Goal: Task Accomplishment & Management: Use online tool/utility

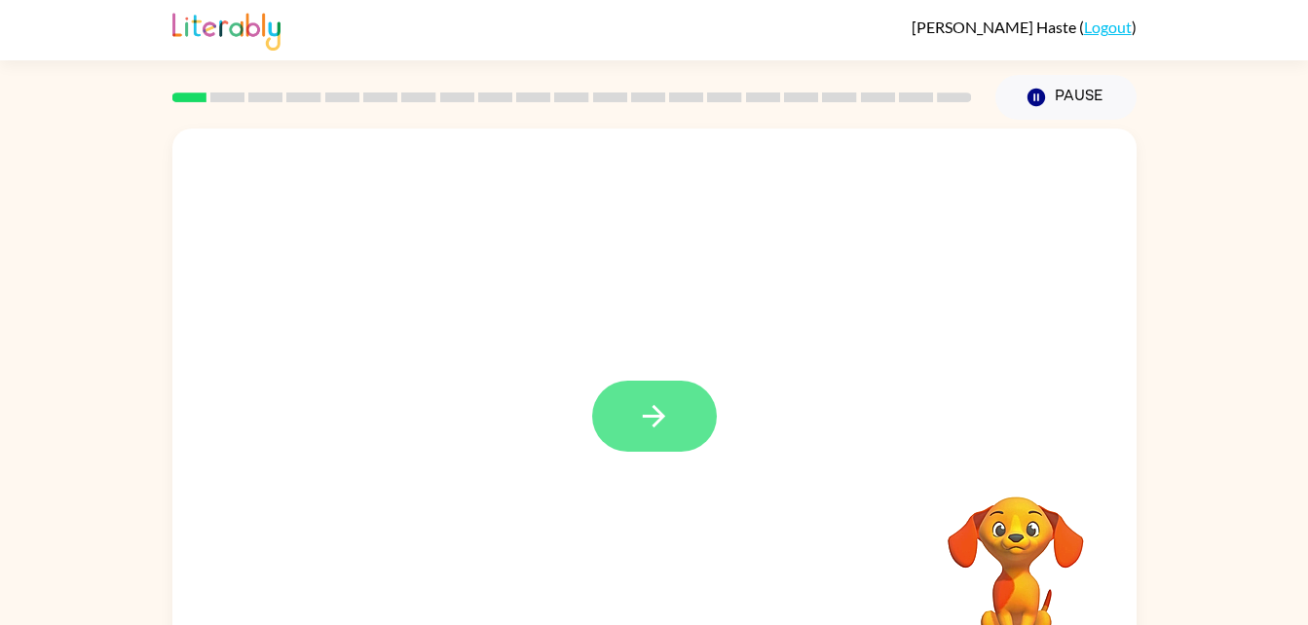
click at [657, 414] on icon "button" at bounding box center [654, 416] width 34 height 34
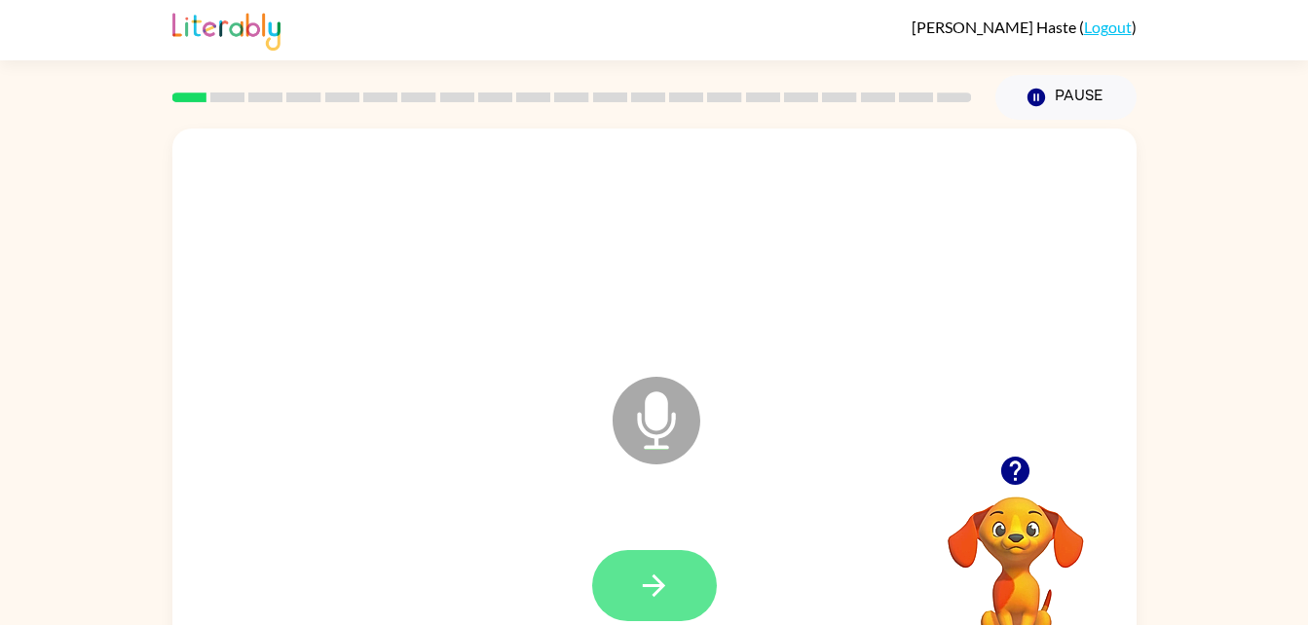
click at [674, 590] on button "button" at bounding box center [654, 585] width 125 height 71
click at [682, 580] on button "button" at bounding box center [654, 585] width 125 height 71
click at [667, 579] on icon "button" at bounding box center [654, 586] width 34 height 34
click at [665, 586] on icon "button" at bounding box center [654, 586] width 34 height 34
click at [676, 567] on button "button" at bounding box center [654, 585] width 125 height 71
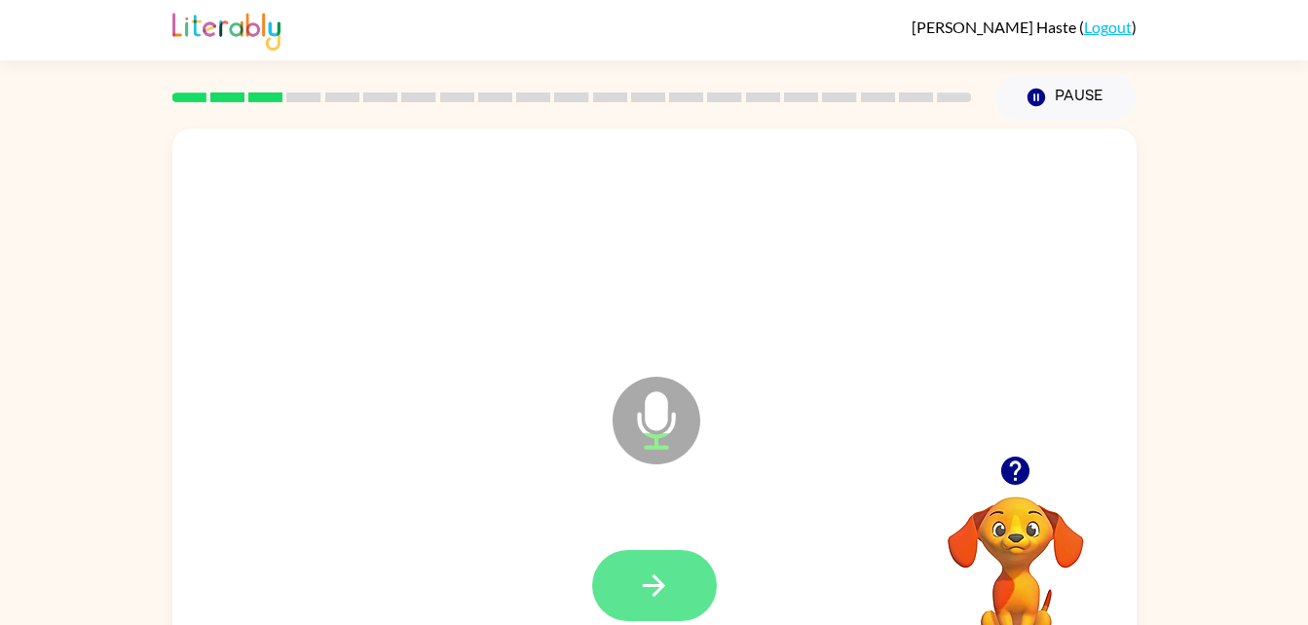
click at [653, 599] on icon "button" at bounding box center [654, 586] width 34 height 34
click at [661, 591] on icon "button" at bounding box center [654, 586] width 34 height 34
click at [661, 598] on icon "button" at bounding box center [654, 586] width 34 height 34
click at [655, 590] on icon "button" at bounding box center [654, 586] width 34 height 34
click at [663, 590] on icon "button" at bounding box center [654, 586] width 34 height 34
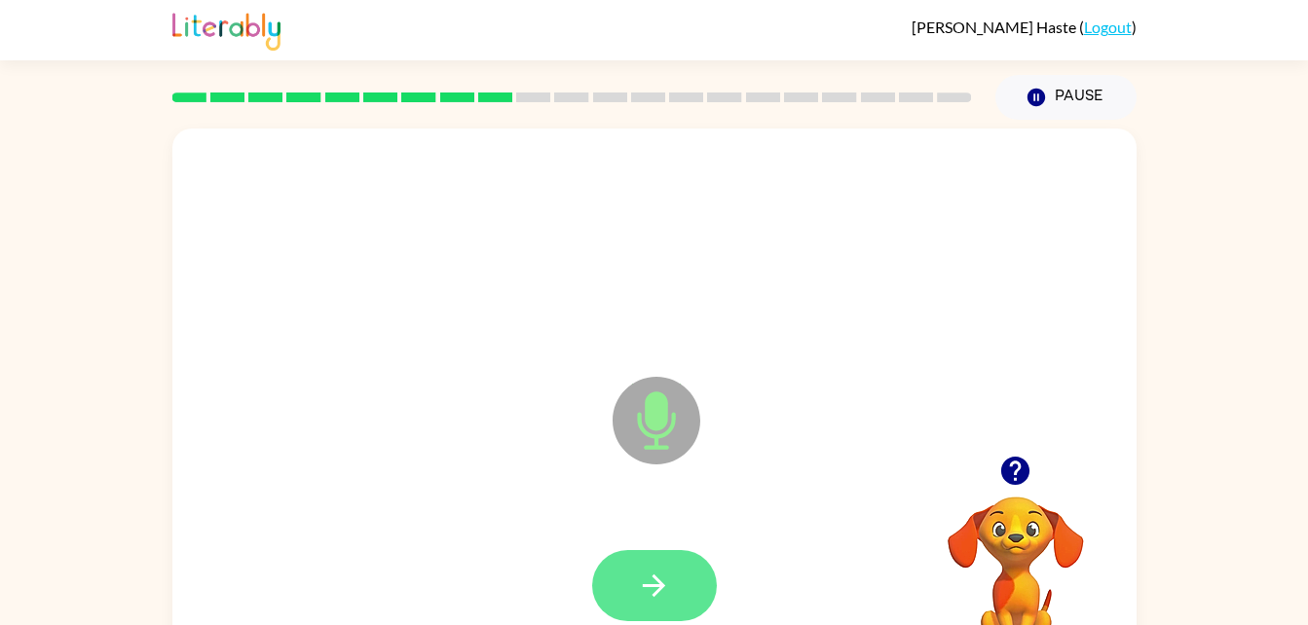
click at [682, 578] on button "button" at bounding box center [654, 585] width 125 height 71
click at [668, 600] on icon "button" at bounding box center [654, 586] width 34 height 34
click at [651, 597] on icon "button" at bounding box center [654, 586] width 34 height 34
click at [660, 596] on icon "button" at bounding box center [654, 586] width 34 height 34
click at [656, 584] on icon "button" at bounding box center [654, 586] width 22 height 22
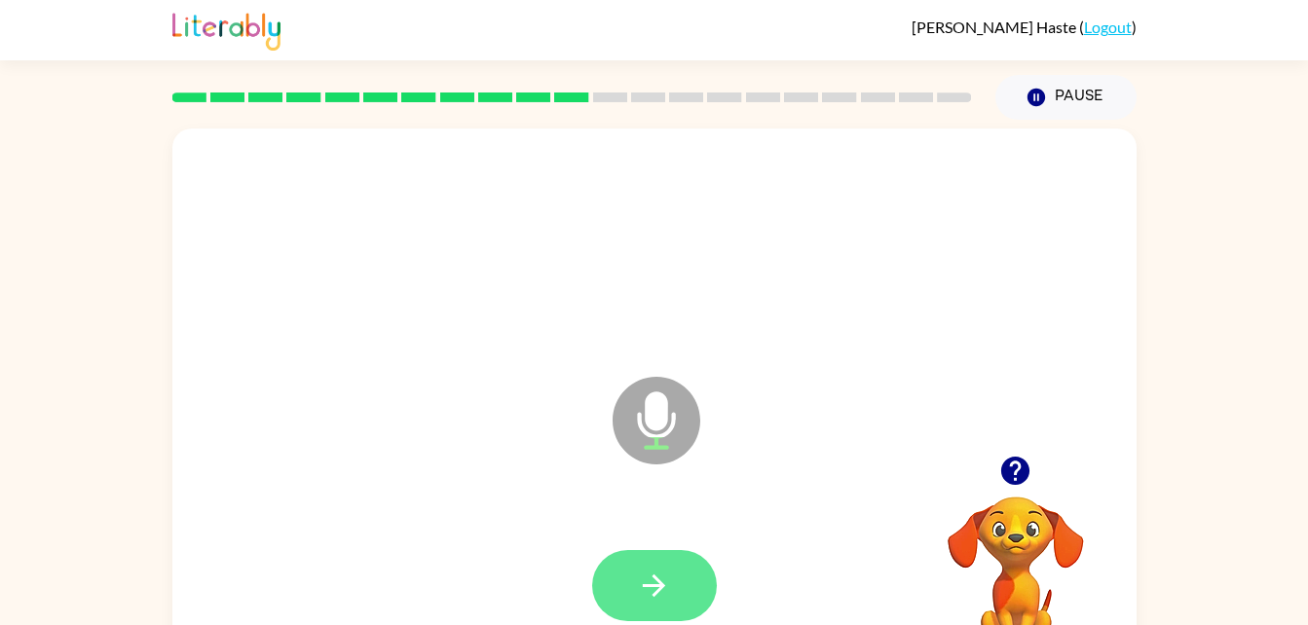
click at [663, 596] on icon "button" at bounding box center [654, 586] width 34 height 34
click at [652, 560] on button "button" at bounding box center [654, 585] width 125 height 71
click at [676, 579] on button "button" at bounding box center [654, 585] width 125 height 71
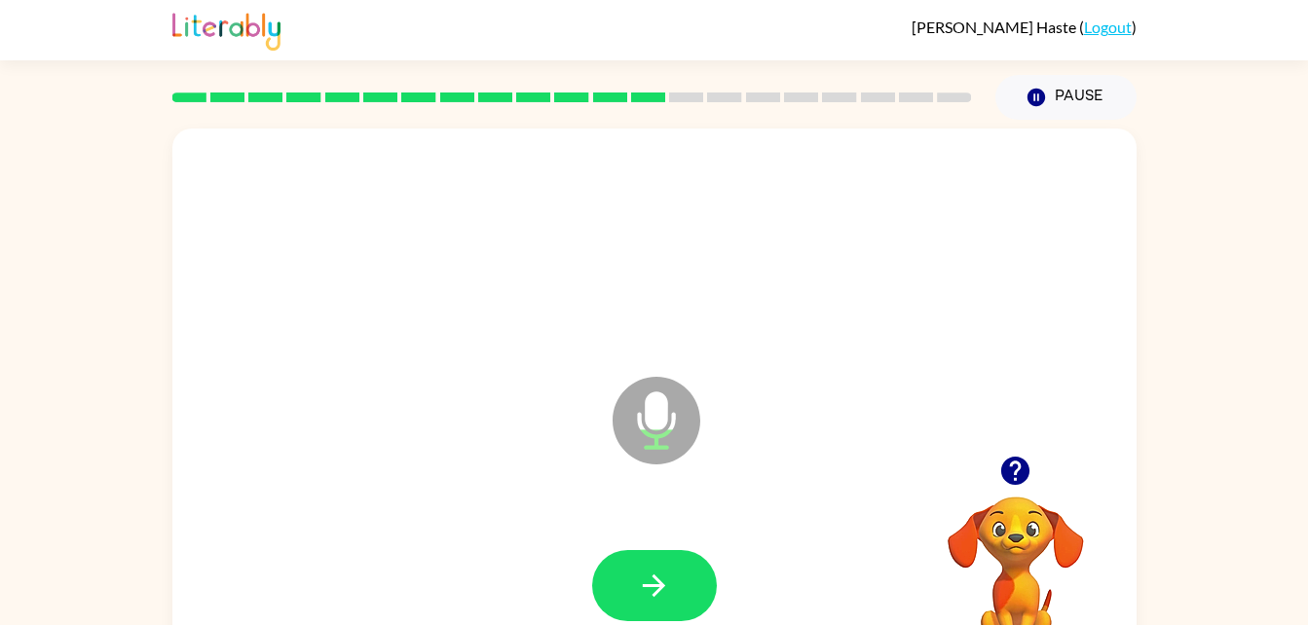
click at [712, 558] on div at bounding box center [654, 585] width 125 height 71
click at [671, 584] on button "button" at bounding box center [654, 585] width 125 height 71
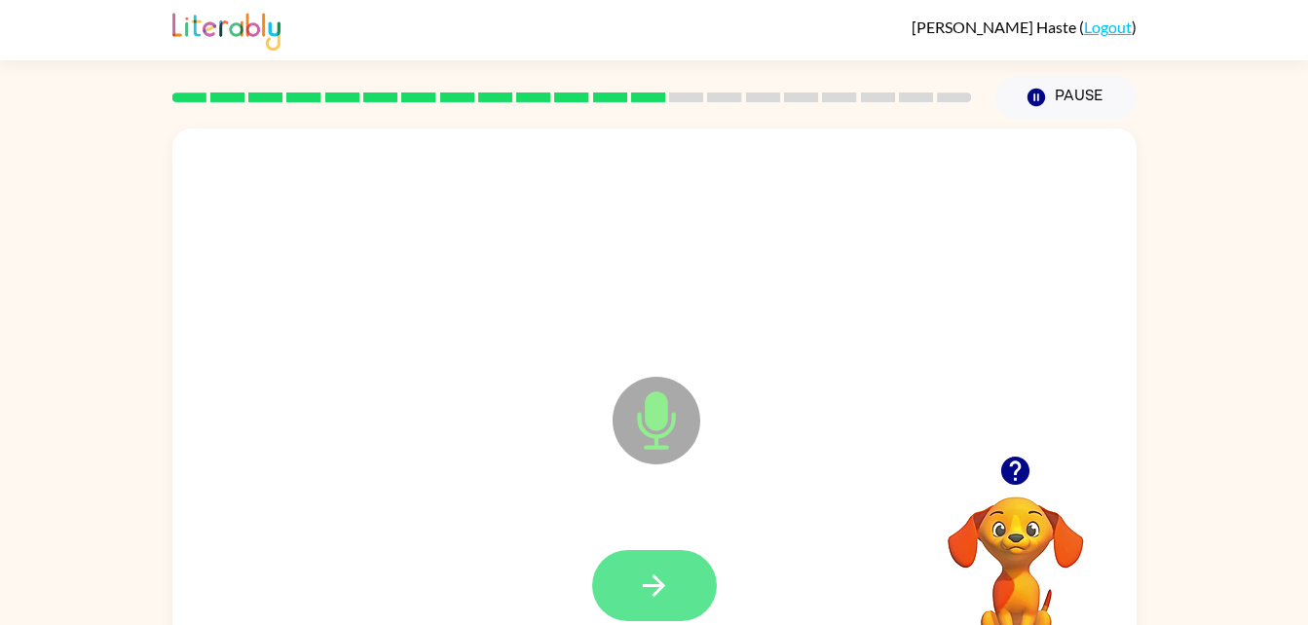
click at [658, 594] on icon "button" at bounding box center [654, 586] width 34 height 34
click at [676, 581] on button "button" at bounding box center [654, 585] width 125 height 71
click at [645, 578] on icon "button" at bounding box center [654, 586] width 34 height 34
click at [663, 598] on icon "button" at bounding box center [654, 586] width 34 height 34
click at [655, 612] on button "button" at bounding box center [654, 585] width 125 height 71
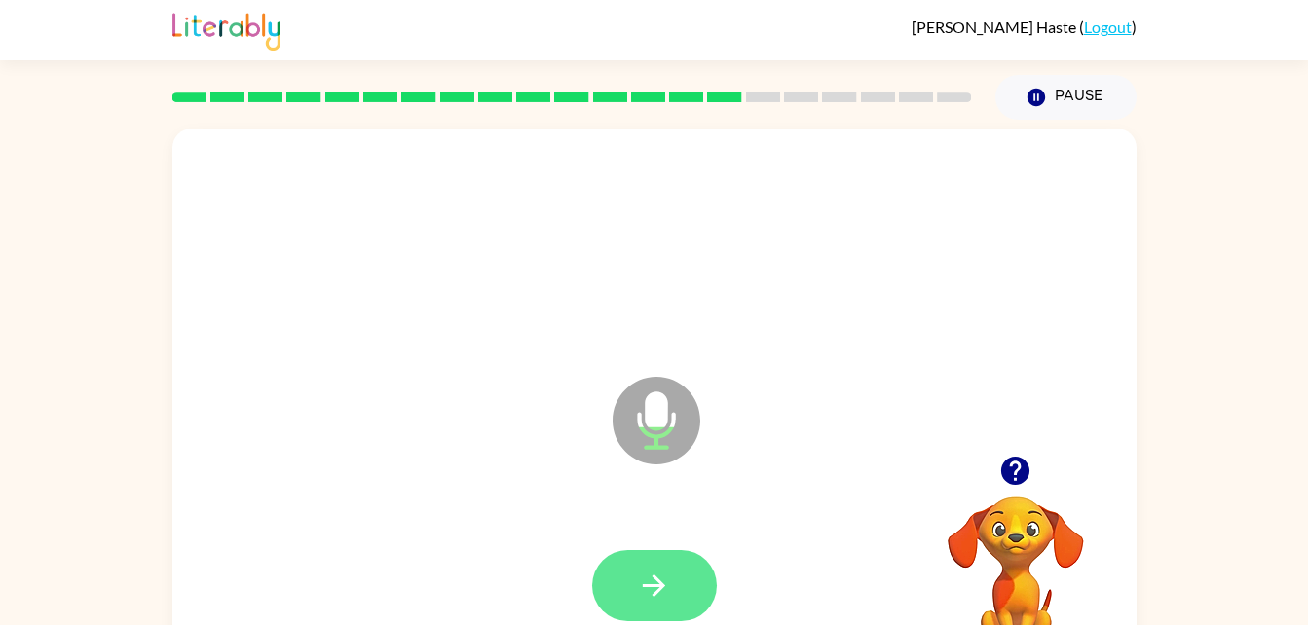
click at [661, 593] on icon "button" at bounding box center [654, 586] width 34 height 34
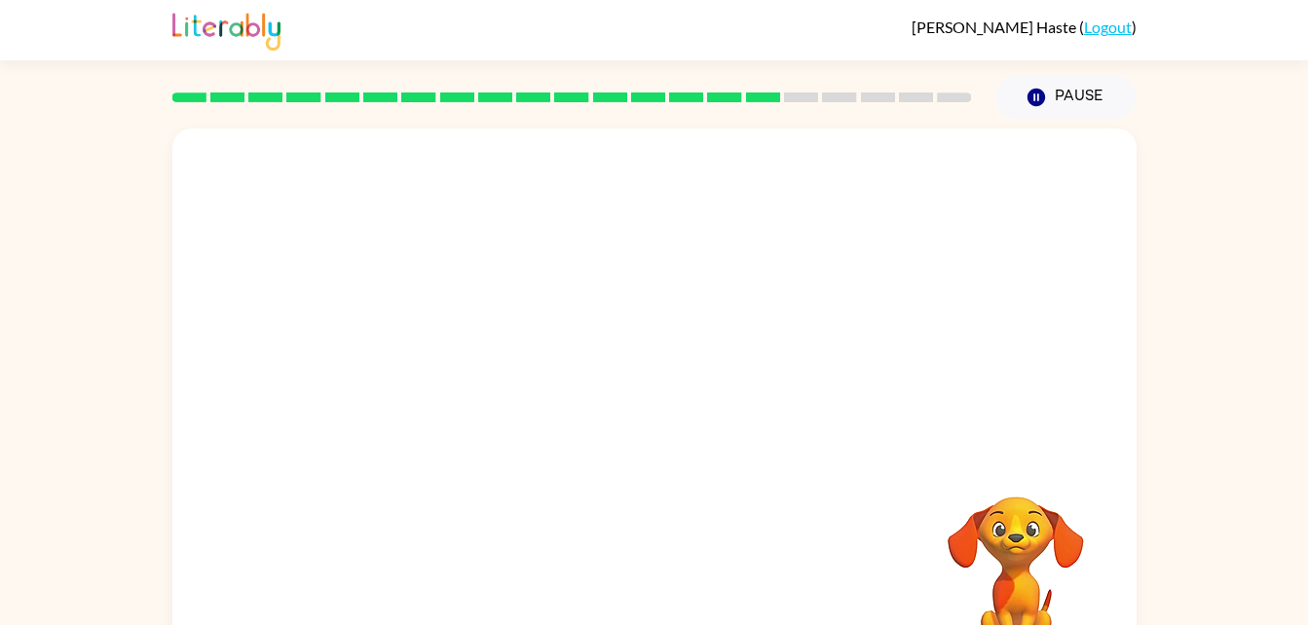
click at [712, 328] on div at bounding box center [654, 407] width 964 height 556
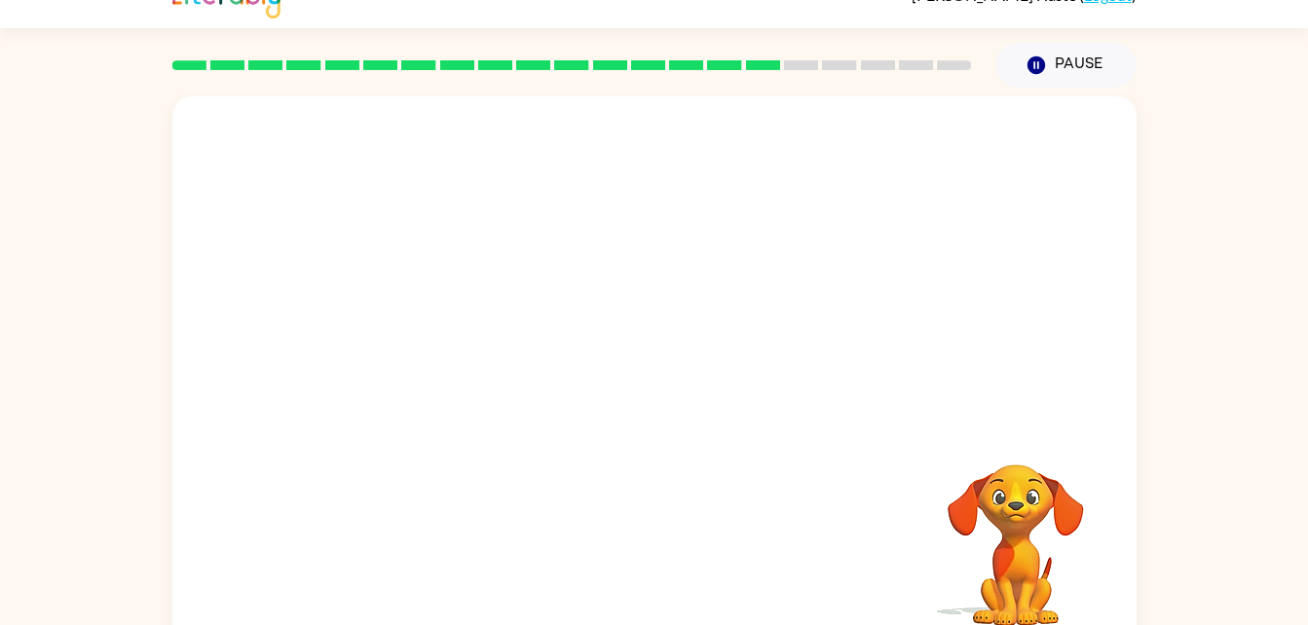
scroll to position [30, 0]
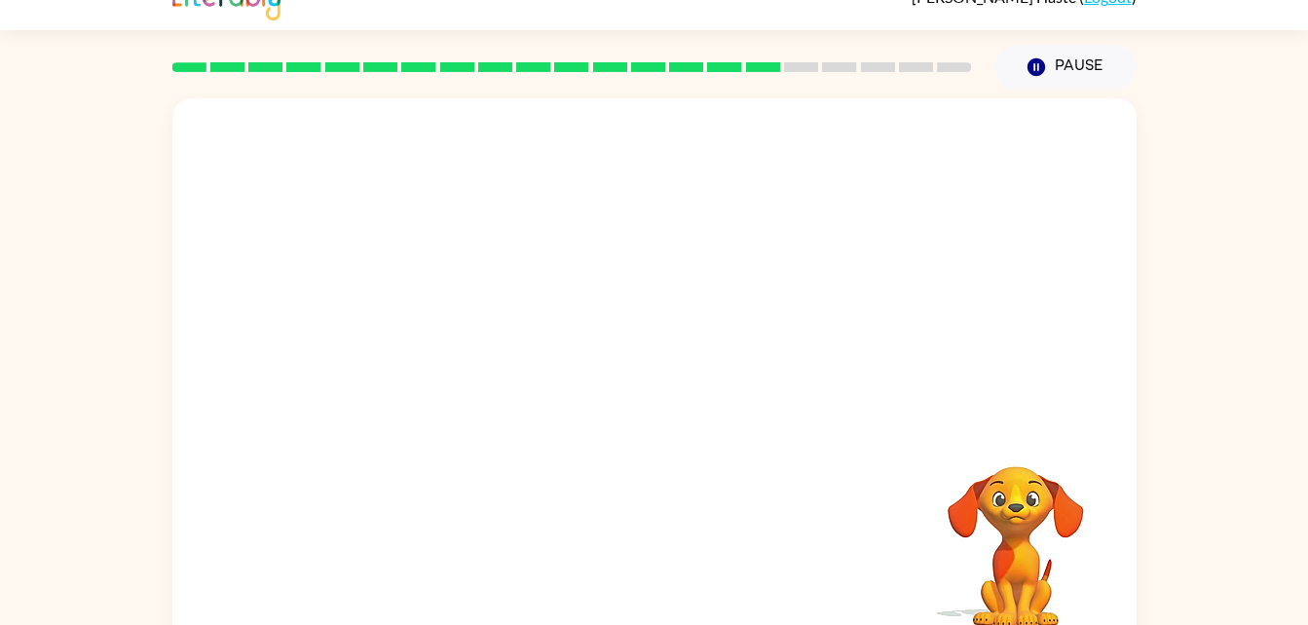
click at [978, 512] on video "Your browser must support playing .mp4 files to use Literably. Please try using…" at bounding box center [1015, 533] width 195 height 195
click at [1003, 503] on video "Your browser must support playing .mp4 files to use Literably. Please try using…" at bounding box center [1015, 533] width 195 height 195
click at [1072, 50] on button "Pause Pause" at bounding box center [1065, 67] width 141 height 45
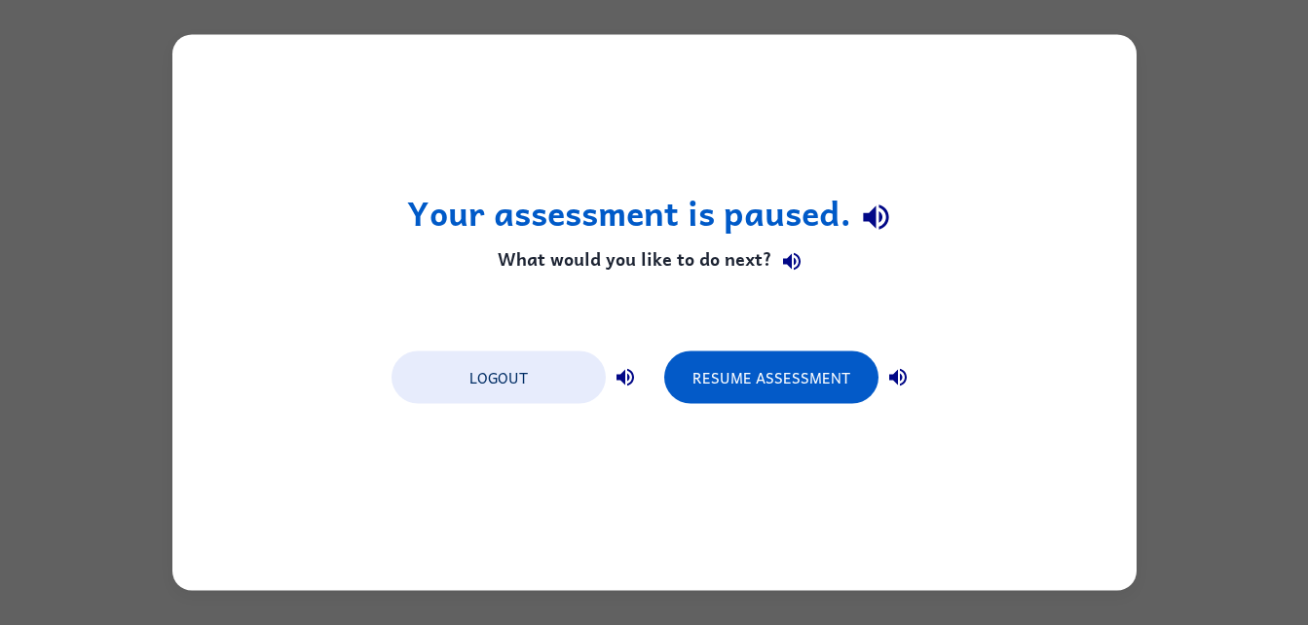
scroll to position [0, 0]
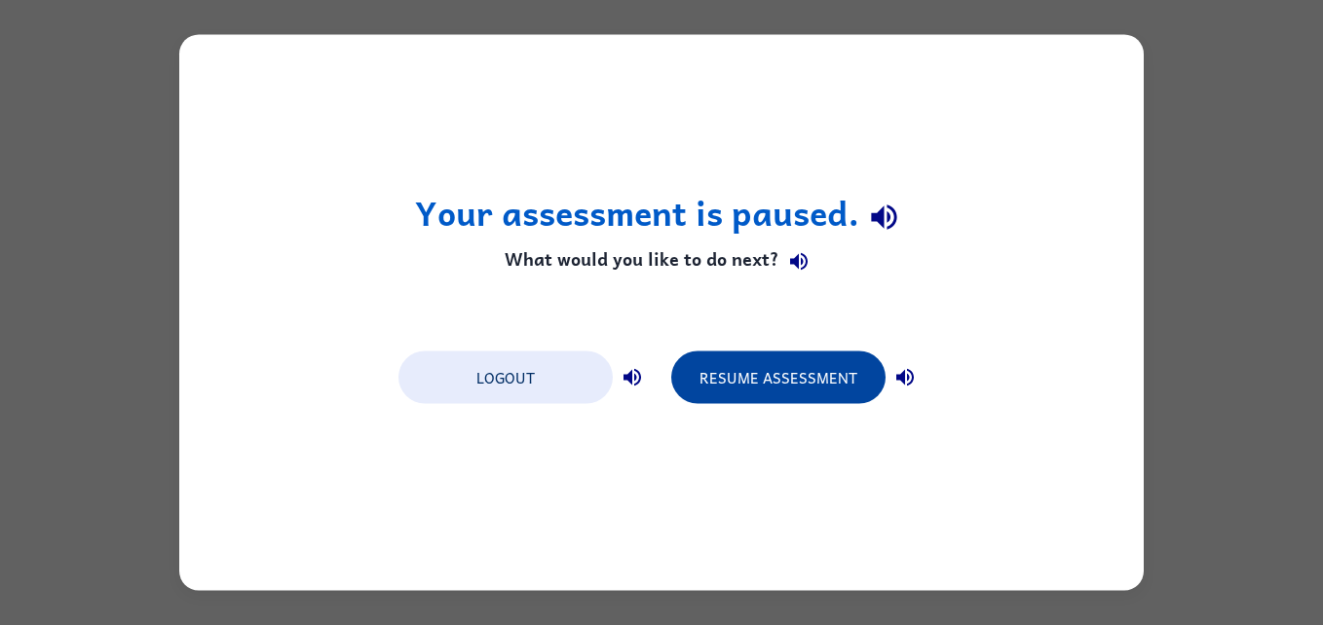
click at [784, 379] on button "Resume Assessment" at bounding box center [778, 378] width 214 height 53
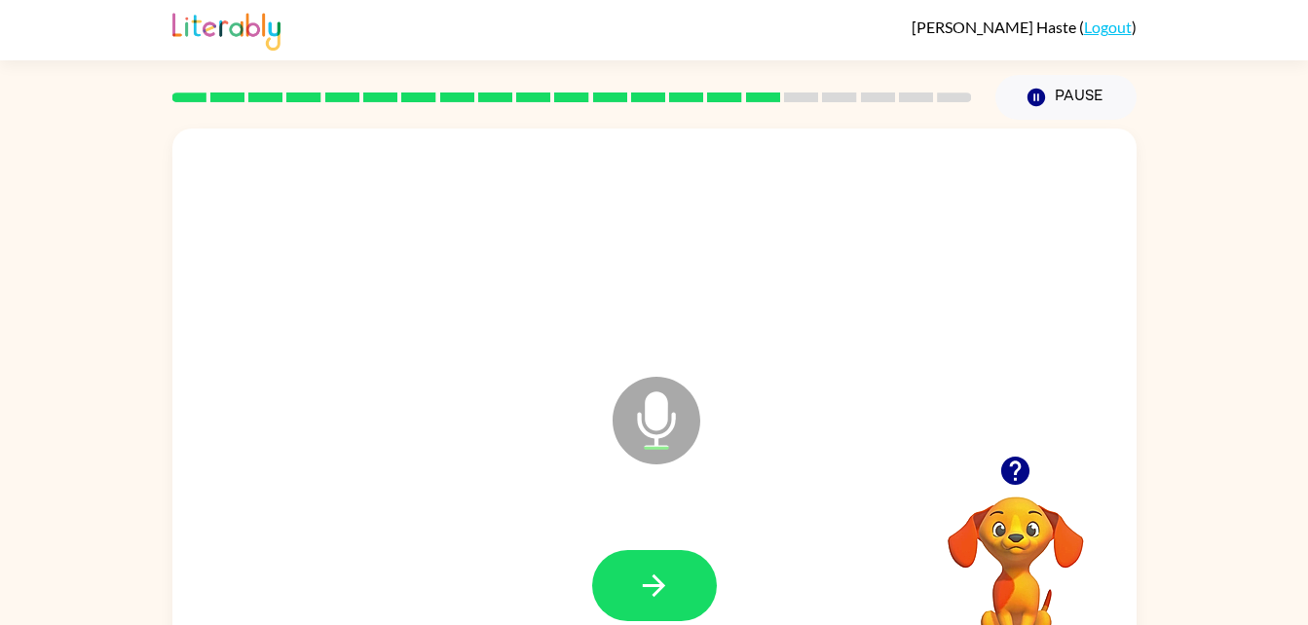
click at [999, 466] on icon "button" at bounding box center [1015, 471] width 34 height 34
click at [654, 607] on button "button" at bounding box center [654, 585] width 125 height 71
click at [646, 553] on button "button" at bounding box center [654, 585] width 125 height 71
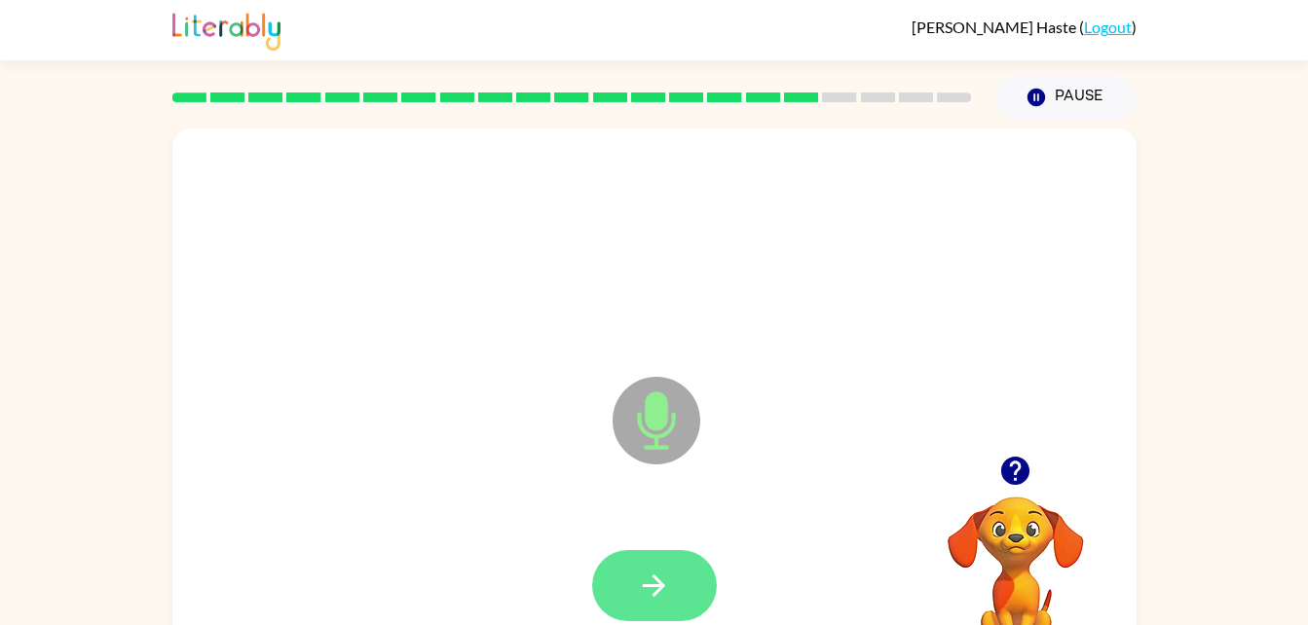
click at [658, 571] on icon "button" at bounding box center [654, 586] width 34 height 34
click at [663, 598] on icon "button" at bounding box center [654, 586] width 34 height 34
click at [660, 601] on icon "button" at bounding box center [654, 586] width 34 height 34
click at [688, 574] on button "button" at bounding box center [654, 585] width 125 height 71
click at [659, 582] on icon "button" at bounding box center [654, 586] width 22 height 22
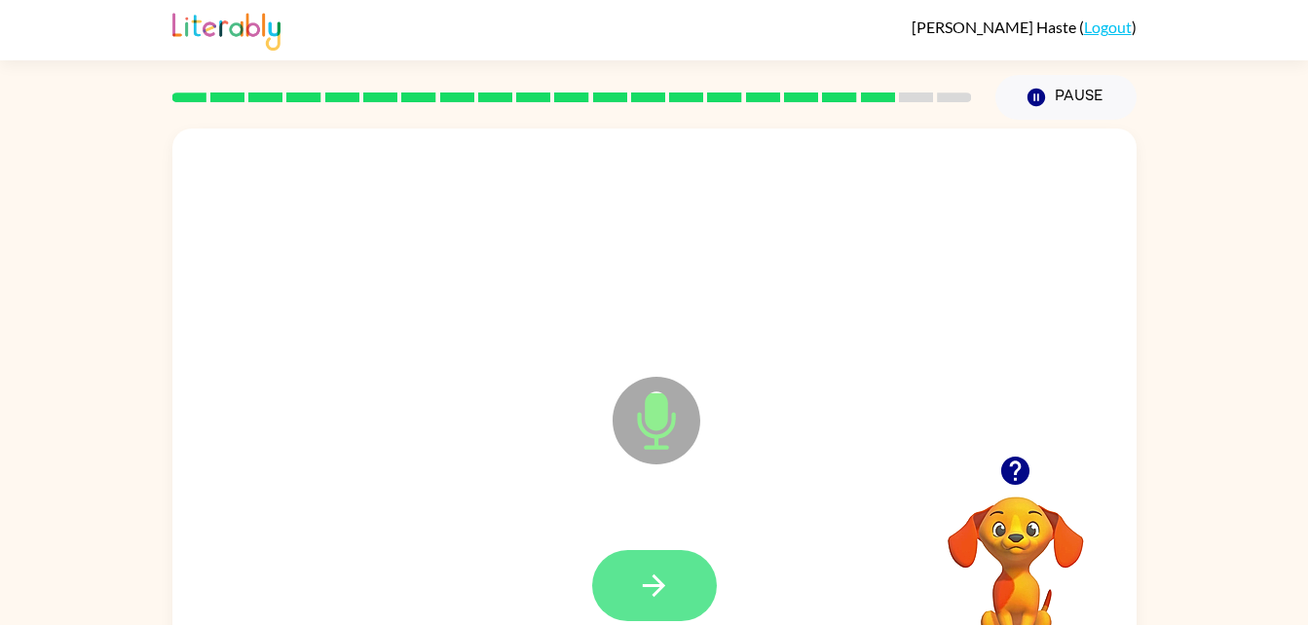
click at [665, 573] on icon "button" at bounding box center [654, 586] width 34 height 34
click at [661, 566] on button "button" at bounding box center [654, 585] width 125 height 71
click at [663, 601] on icon "button" at bounding box center [654, 586] width 34 height 34
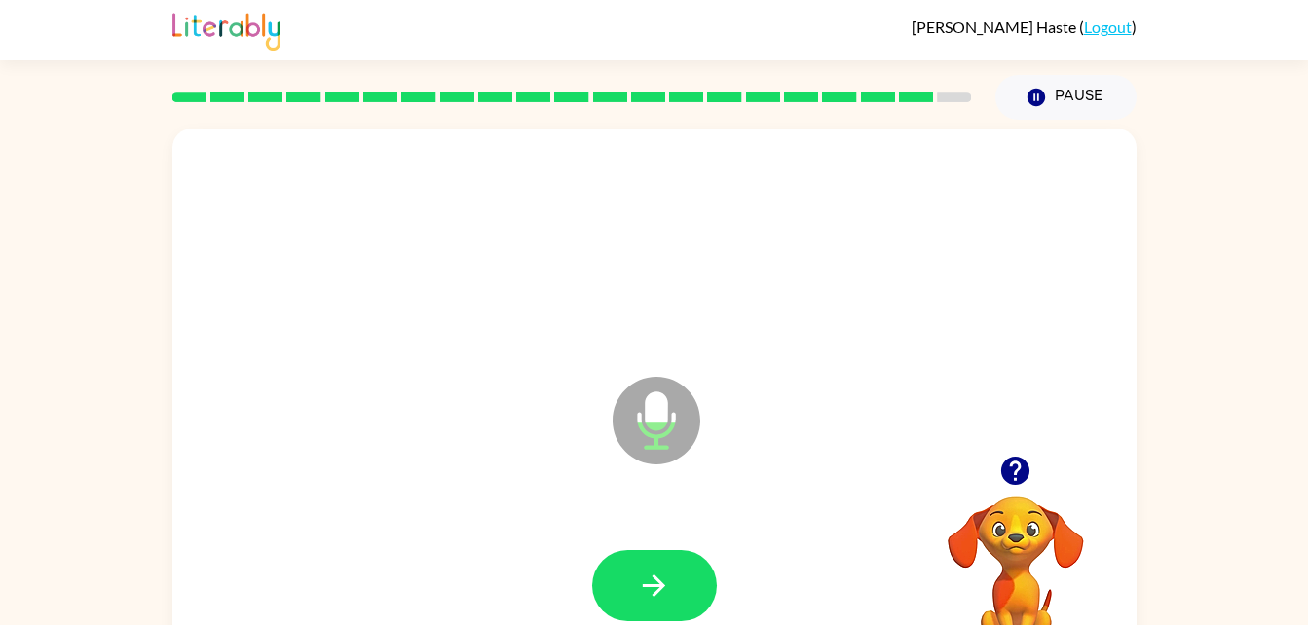
click at [1012, 463] on icon "button" at bounding box center [1015, 471] width 34 height 34
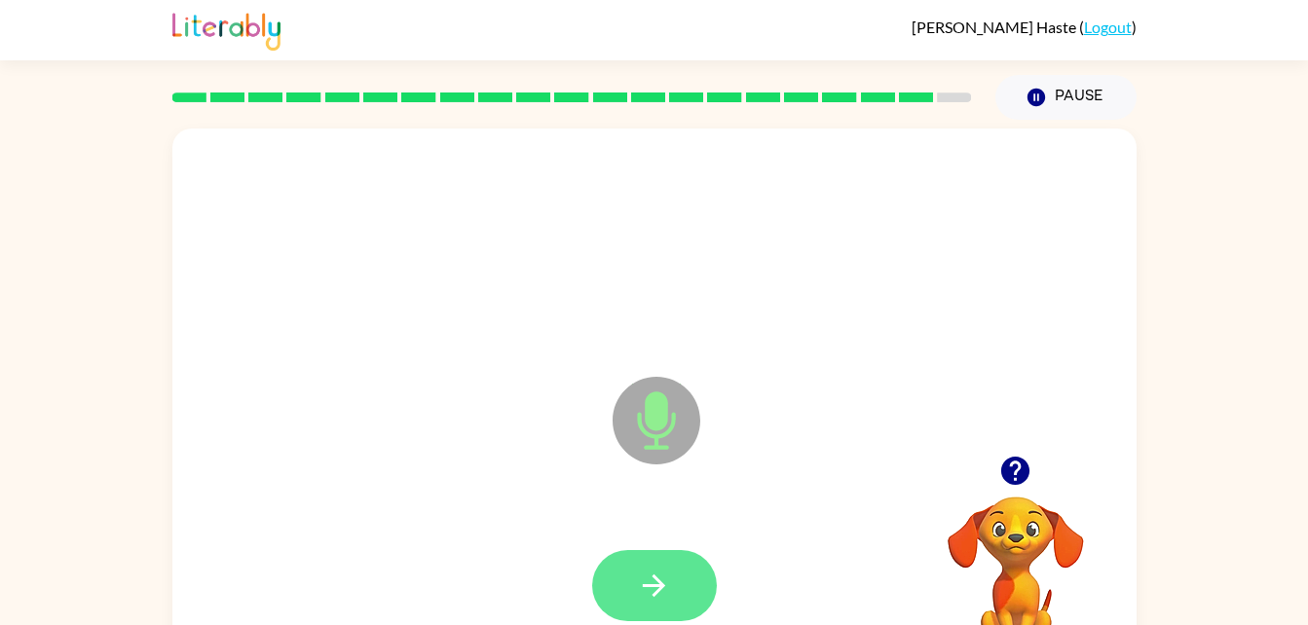
click at [625, 592] on button "button" at bounding box center [654, 585] width 125 height 71
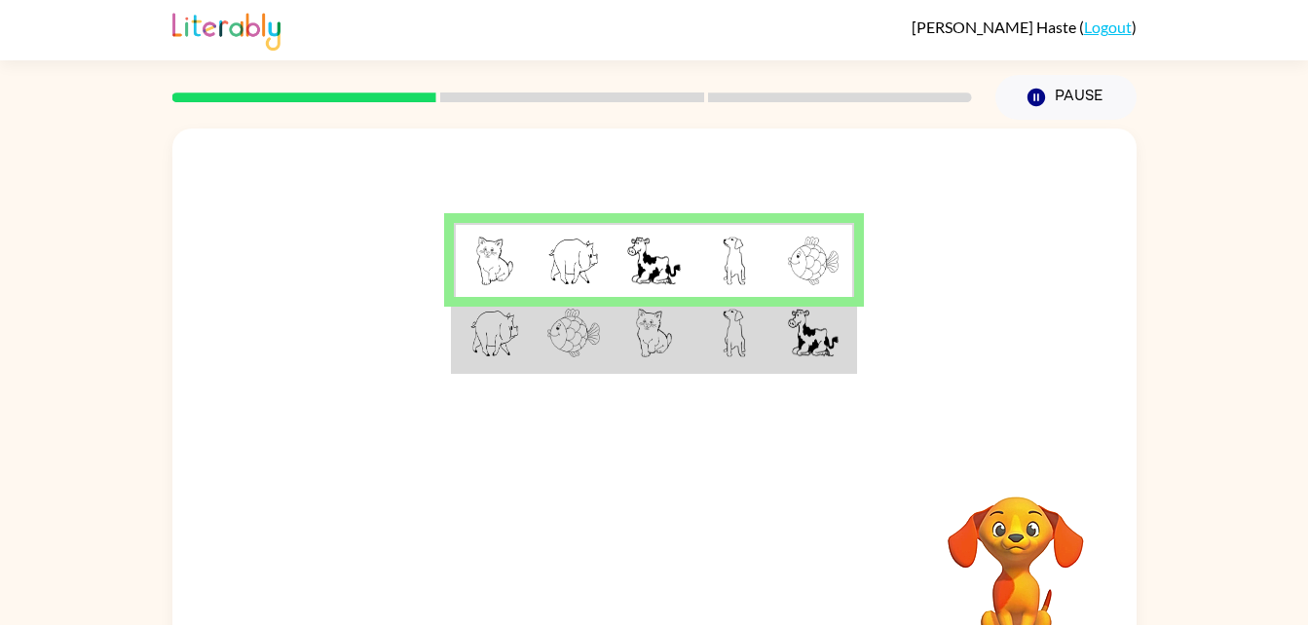
click at [992, 476] on video "Your browser must support playing .mp4 files to use Literably. Please try using…" at bounding box center [1015, 563] width 195 height 195
click at [1040, 470] on video "Your browser must support playing .mp4 files to use Literably. Please try using…" at bounding box center [1015, 563] width 195 height 195
click at [1061, 429] on div at bounding box center [654, 292] width 964 height 327
click at [1087, 99] on button "Pause Pause" at bounding box center [1065, 97] width 141 height 45
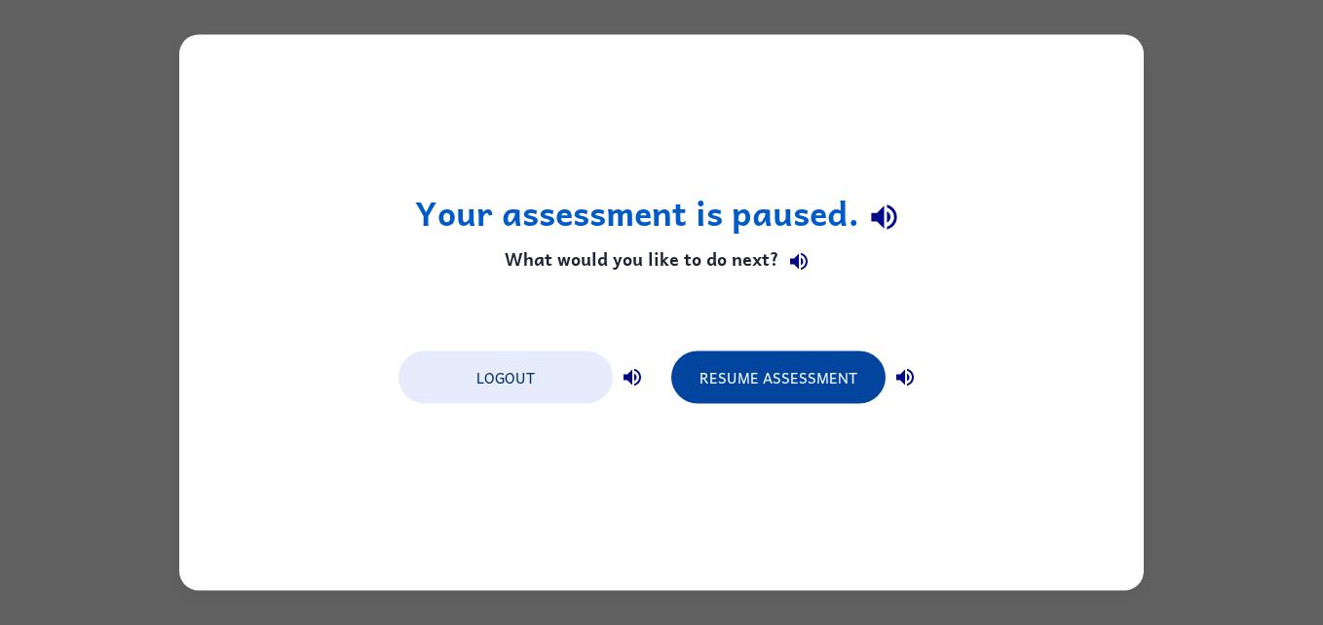
click at [753, 375] on button "Resume Assessment" at bounding box center [778, 378] width 214 height 53
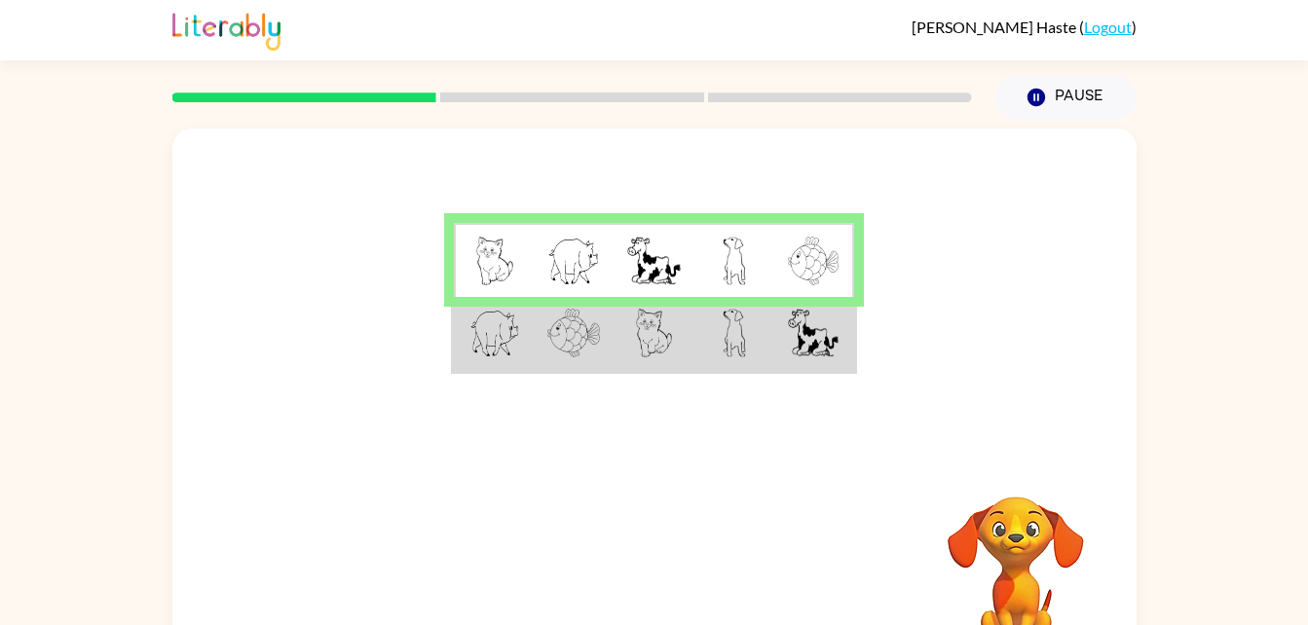
click at [730, 345] on img at bounding box center [734, 333] width 23 height 49
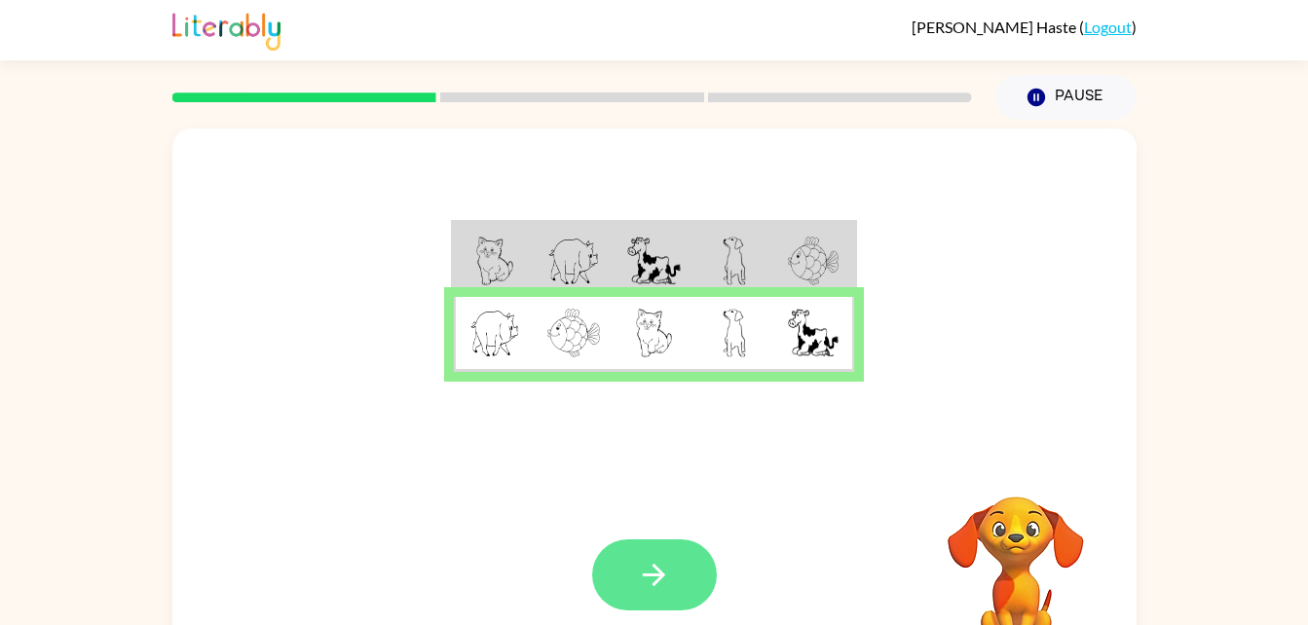
click at [689, 572] on button "button" at bounding box center [654, 575] width 125 height 71
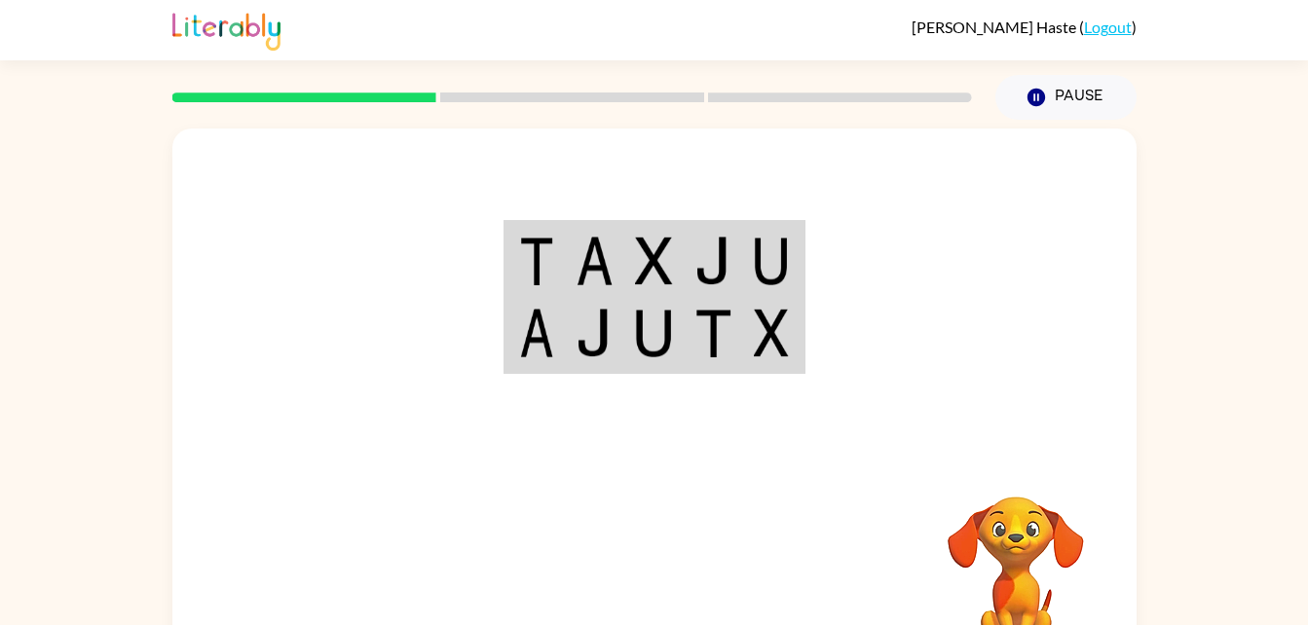
click at [647, 62] on div "Pause Pause" at bounding box center [654, 95] width 964 height 71
click at [615, 106] on div at bounding box center [572, 97] width 823 height 68
click at [625, 82] on div at bounding box center [572, 97] width 823 height 68
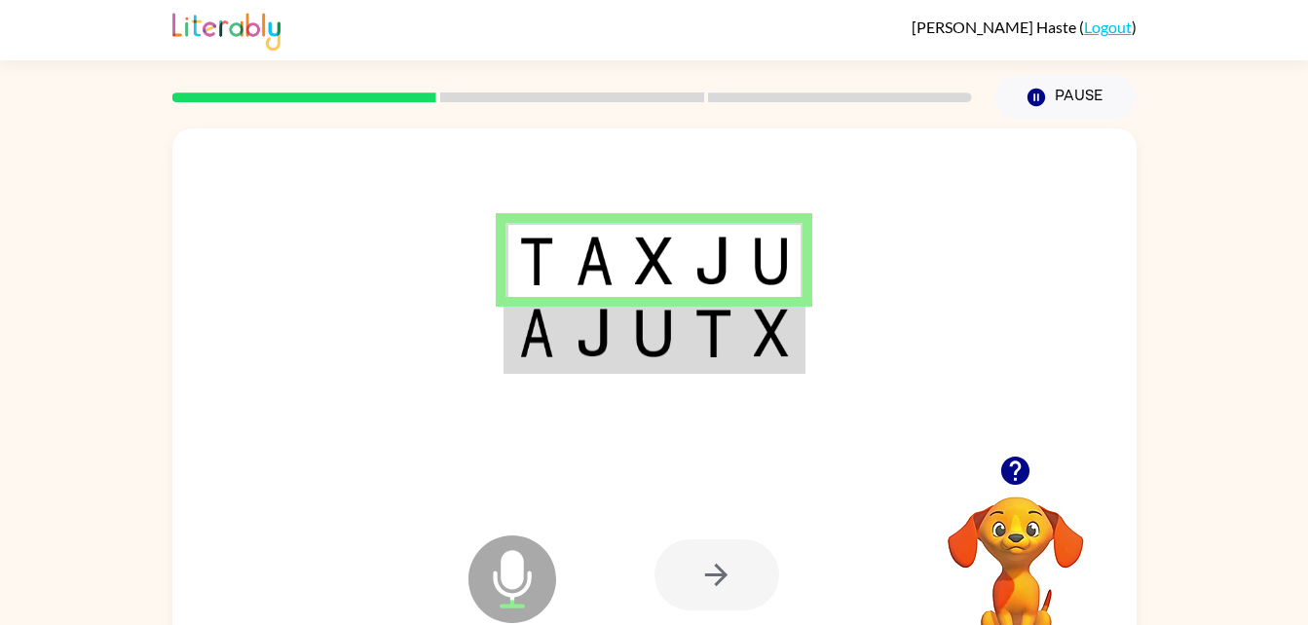
click at [610, 115] on div at bounding box center [572, 97] width 823 height 68
click at [728, 353] on img at bounding box center [712, 333] width 37 height 49
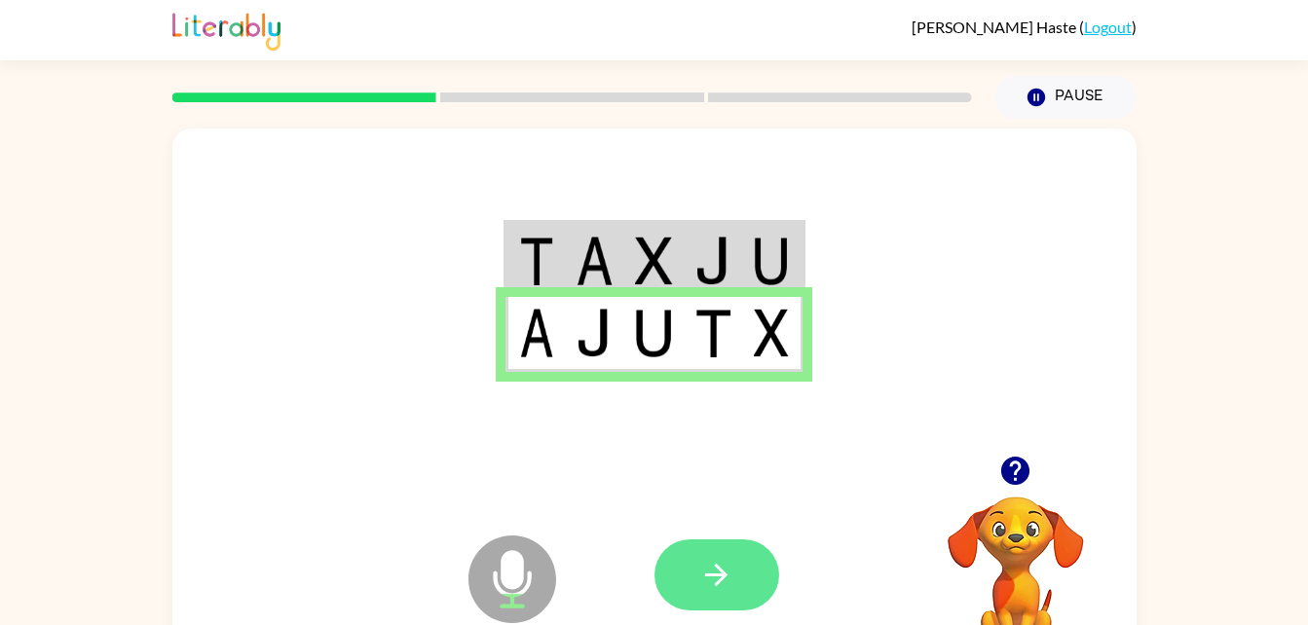
click at [727, 581] on icon "button" at bounding box center [716, 575] width 34 height 34
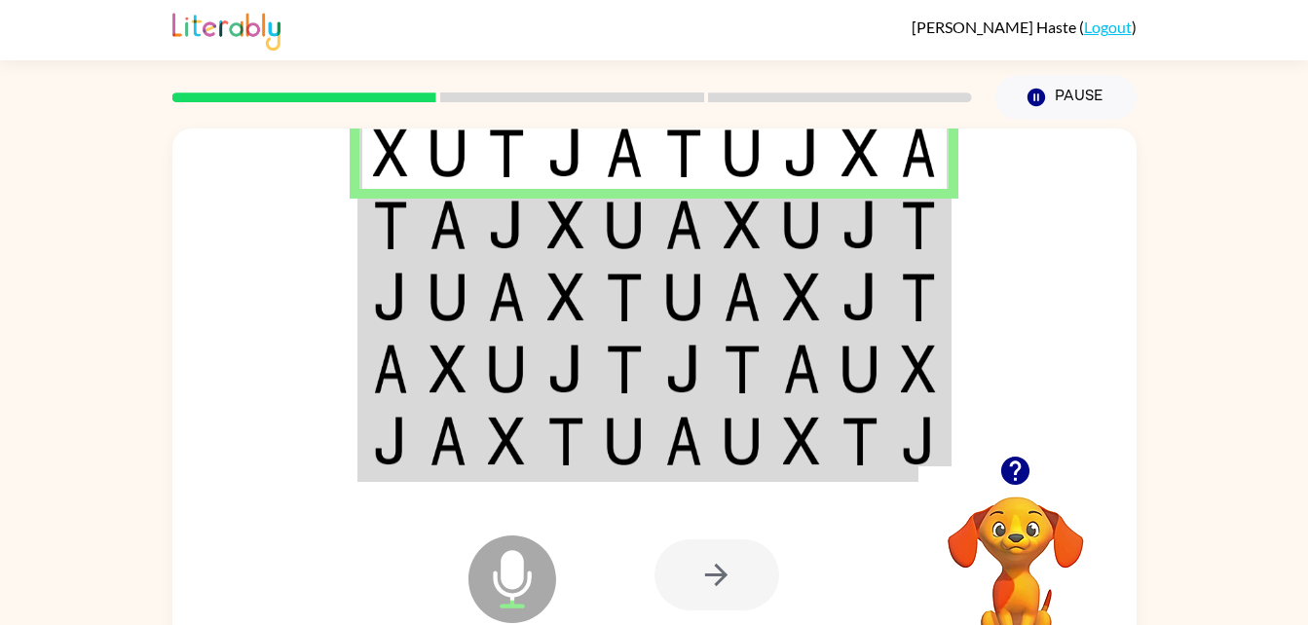
click at [727, 591] on div at bounding box center [716, 575] width 125 height 71
click at [713, 586] on div at bounding box center [716, 575] width 125 height 71
click at [754, 585] on div at bounding box center [716, 575] width 125 height 71
click at [727, 587] on div at bounding box center [716, 575] width 125 height 71
click at [527, 585] on icon "Microphone The Microphone is here when it is your turn to talk" at bounding box center [610, 604] width 292 height 146
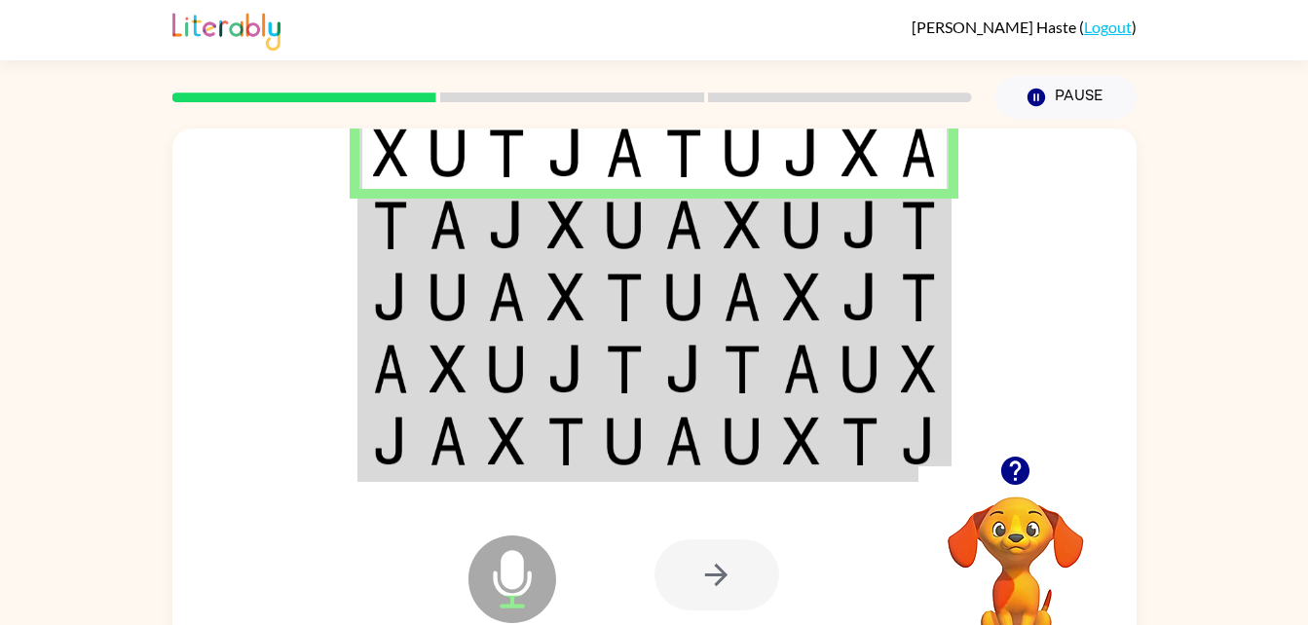
click at [732, 567] on div at bounding box center [716, 575] width 125 height 71
click at [794, 223] on img at bounding box center [801, 225] width 37 height 49
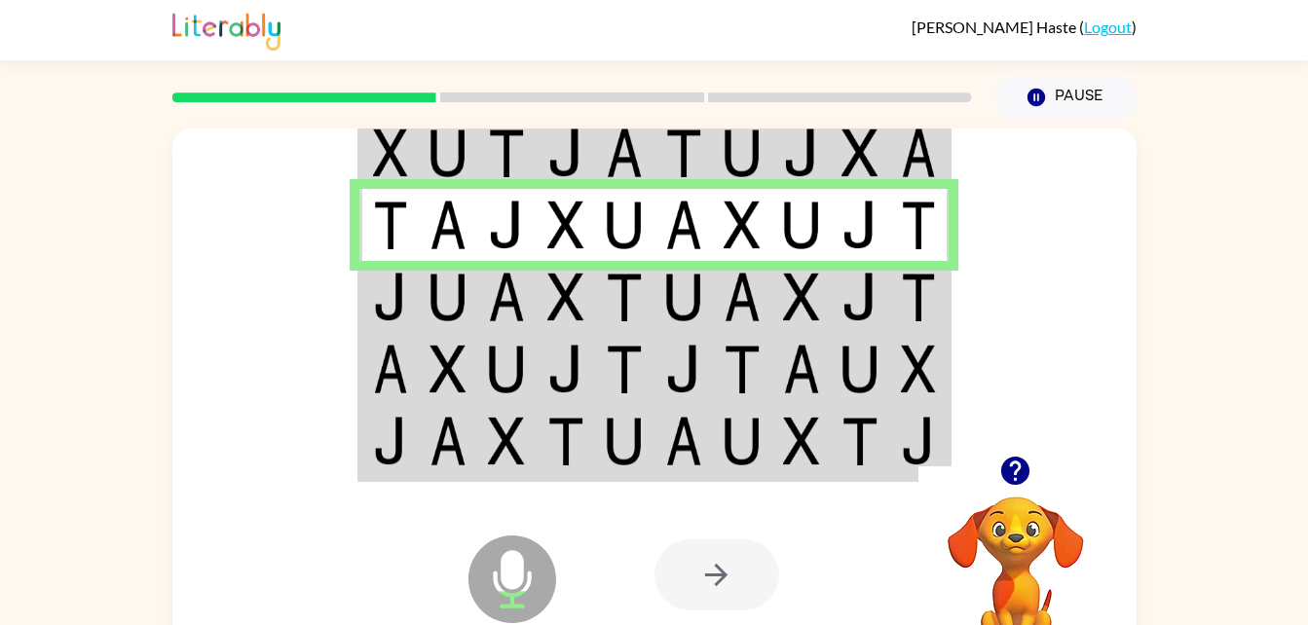
click at [1003, 456] on icon "button" at bounding box center [1015, 471] width 34 height 34
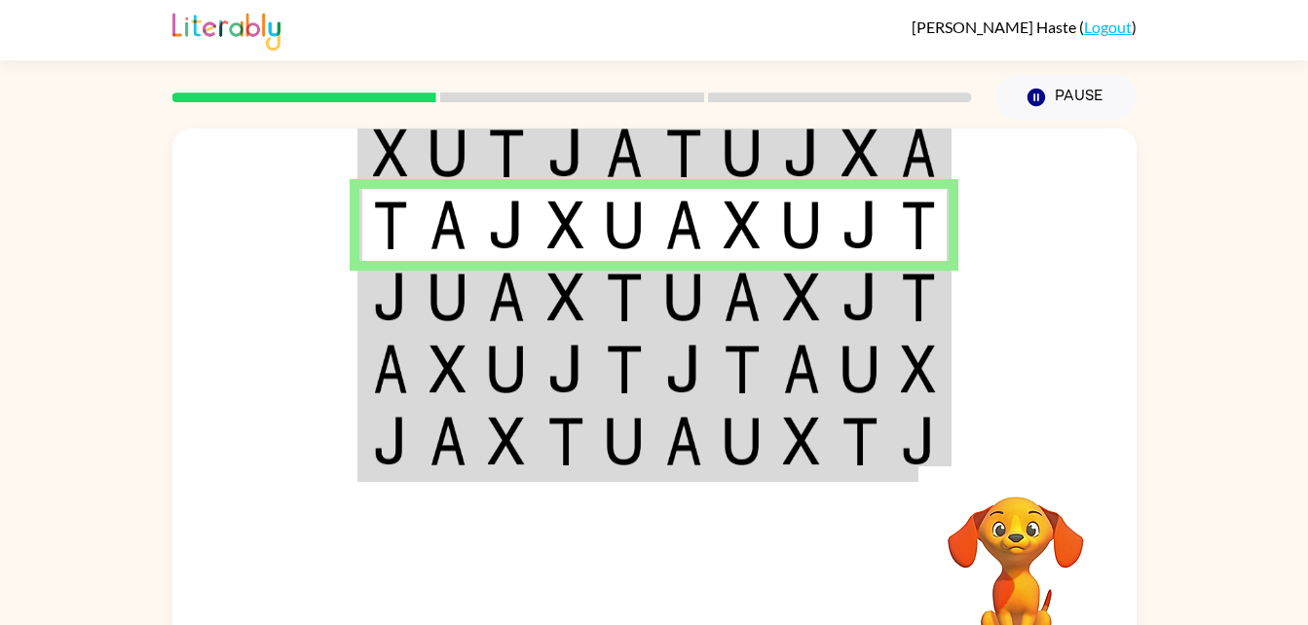
click at [845, 170] on img at bounding box center [859, 153] width 37 height 49
click at [854, 114] on div at bounding box center [572, 97] width 823 height 68
click at [847, 168] on img at bounding box center [859, 153] width 37 height 49
click at [877, 156] on img at bounding box center [859, 153] width 37 height 49
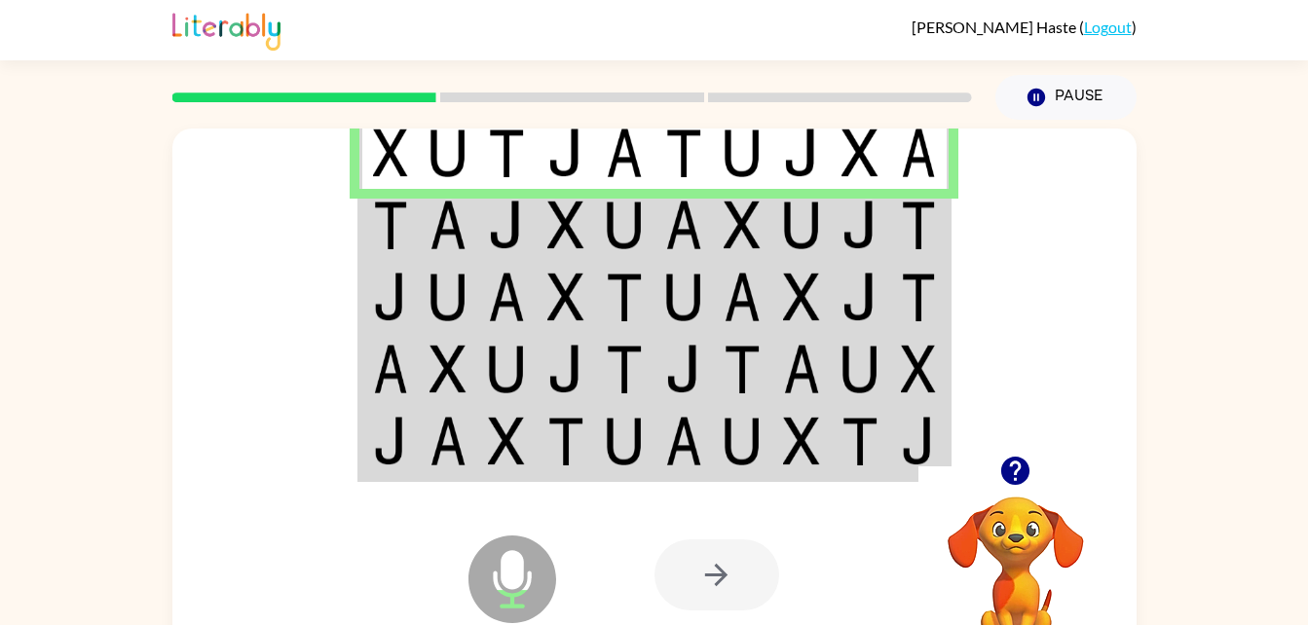
click at [874, 146] on img at bounding box center [859, 153] width 37 height 49
click at [838, 236] on td at bounding box center [860, 225] width 59 height 72
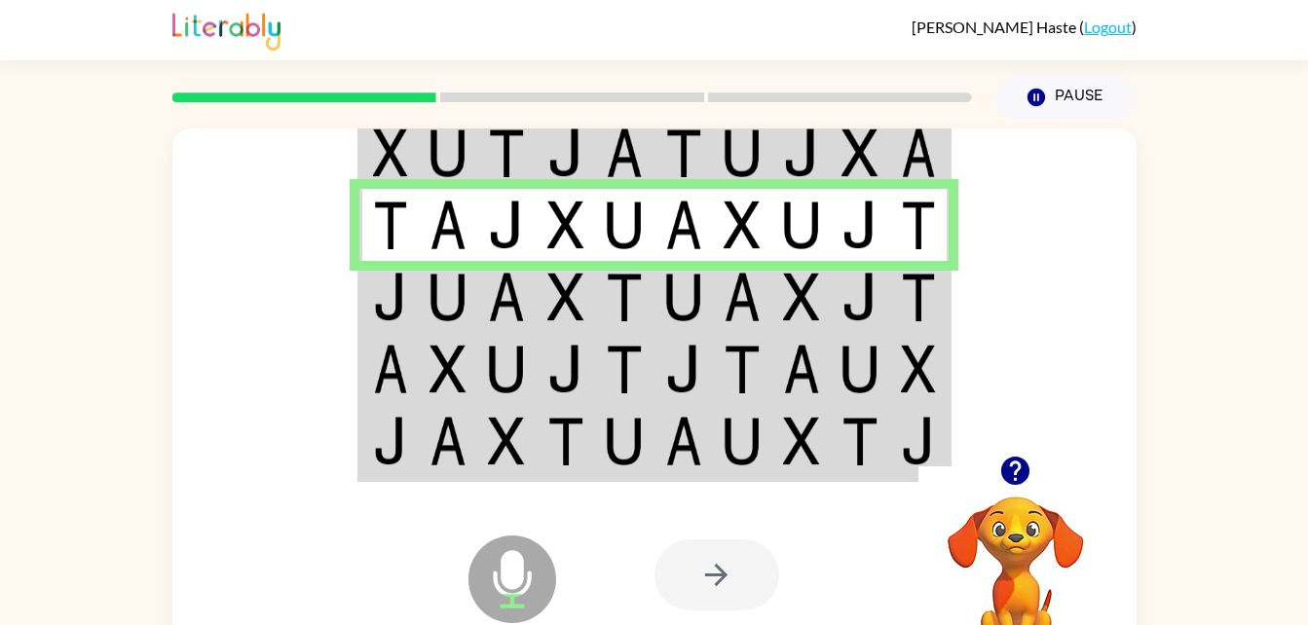
click at [709, 312] on td at bounding box center [683, 297] width 59 height 72
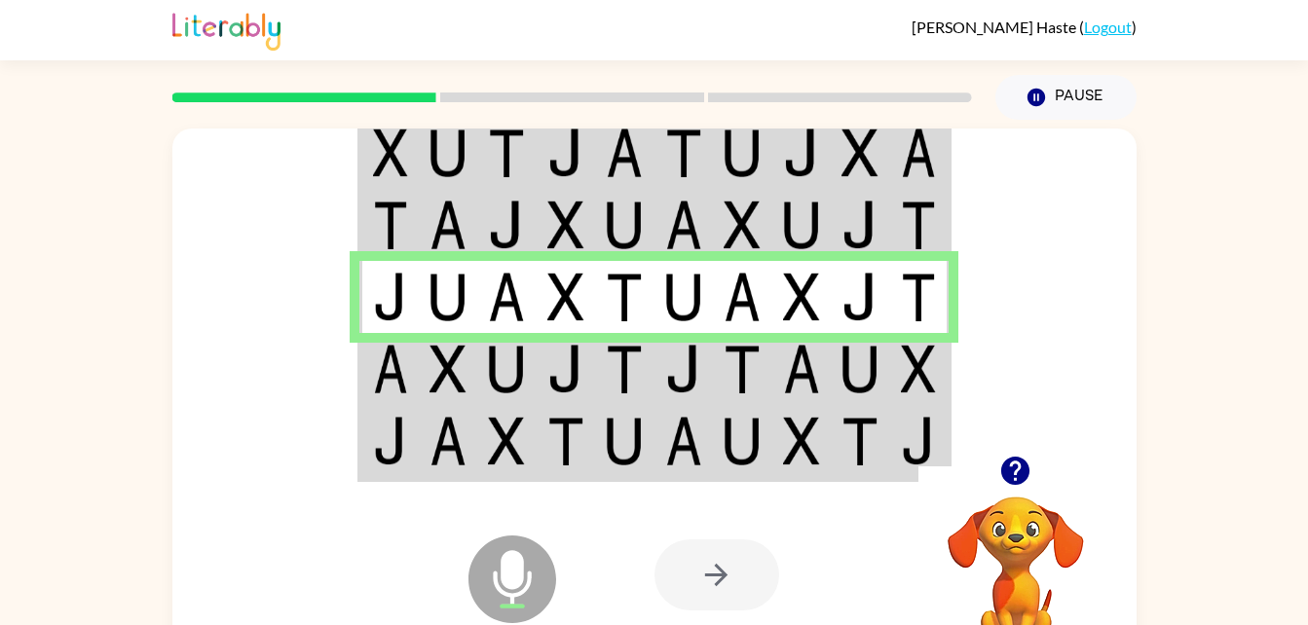
click at [818, 388] on img at bounding box center [801, 369] width 37 height 49
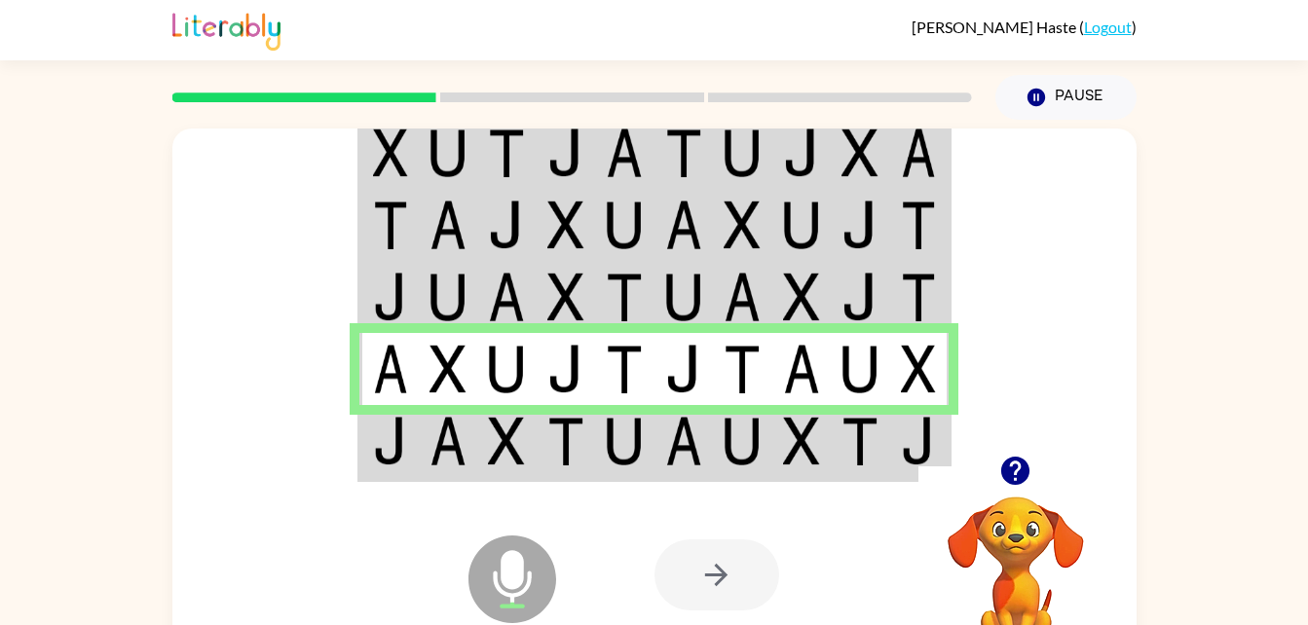
click at [679, 465] on img at bounding box center [683, 441] width 37 height 49
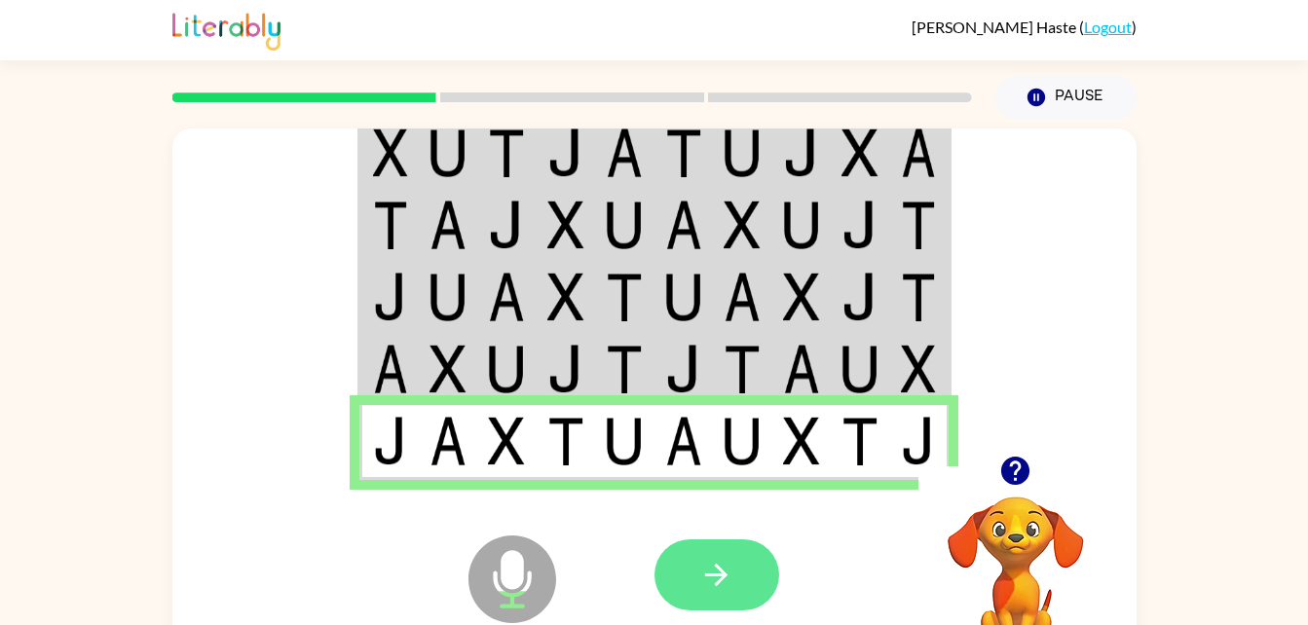
click at [729, 579] on icon "button" at bounding box center [716, 575] width 34 height 34
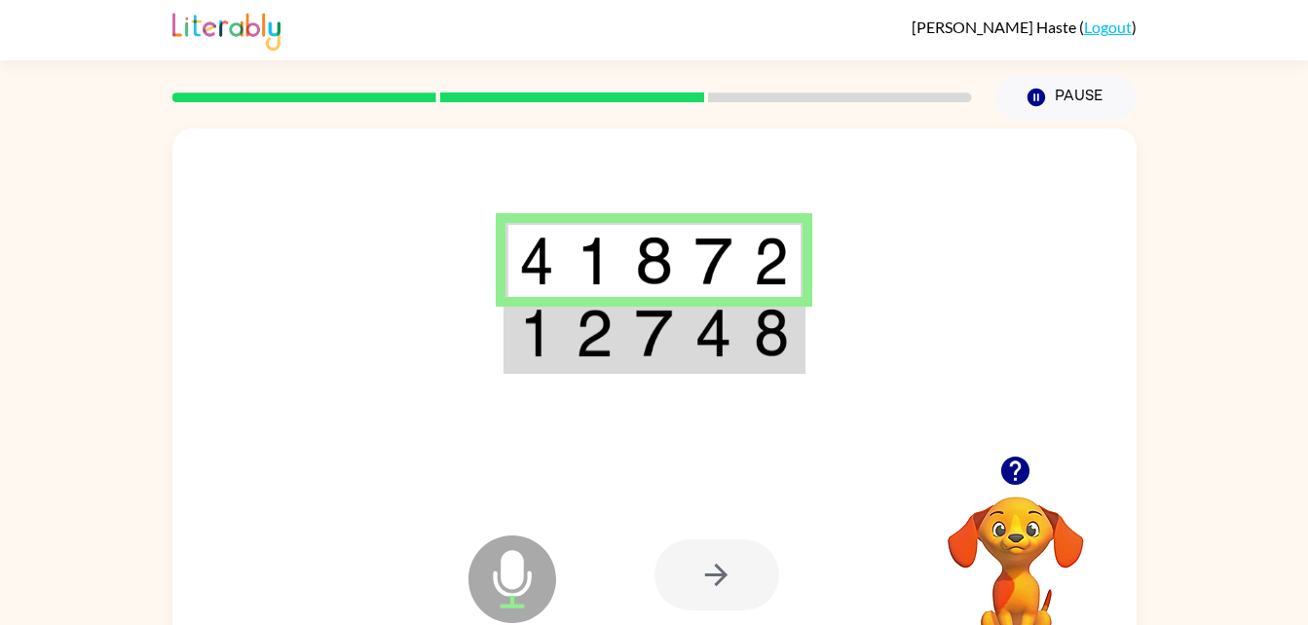
click at [739, 338] on td at bounding box center [713, 334] width 59 height 75
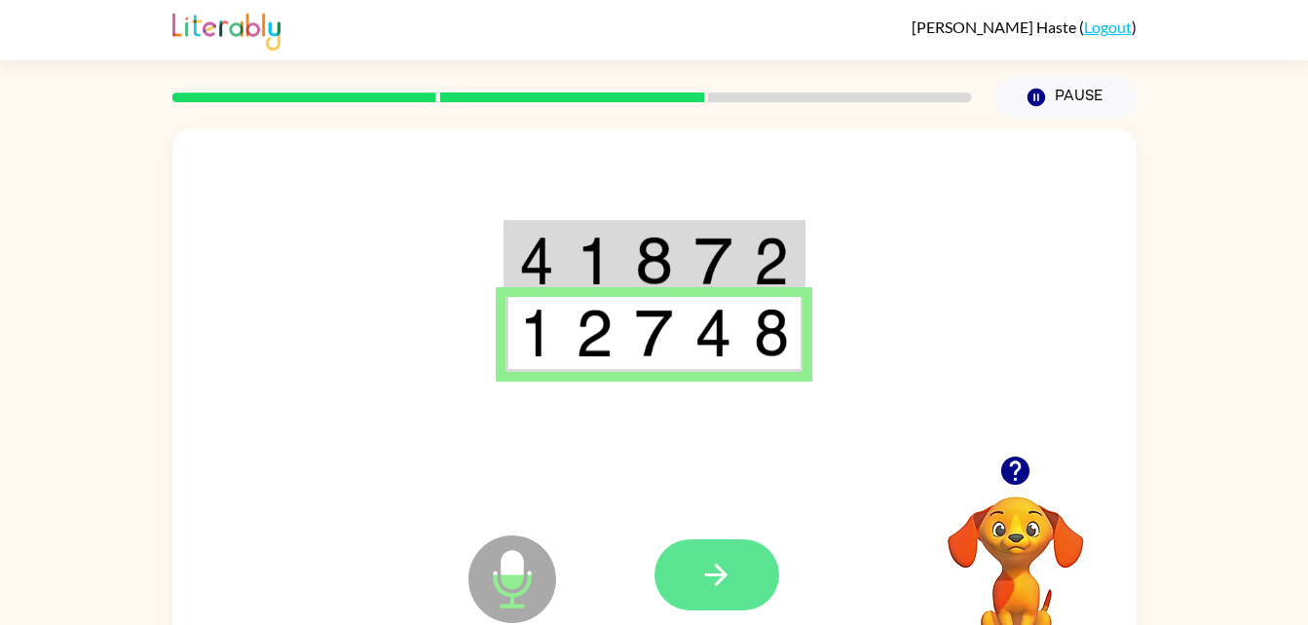
click at [710, 577] on icon "button" at bounding box center [716, 575] width 22 height 22
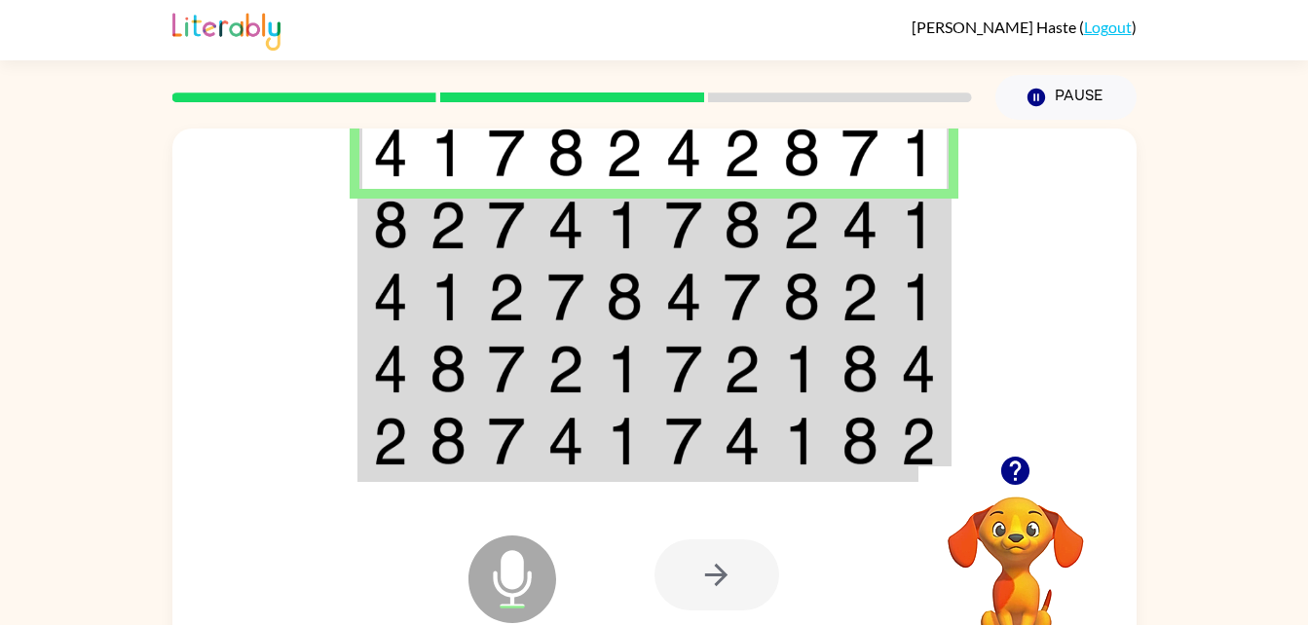
click at [725, 241] on img at bounding box center [742, 225] width 37 height 49
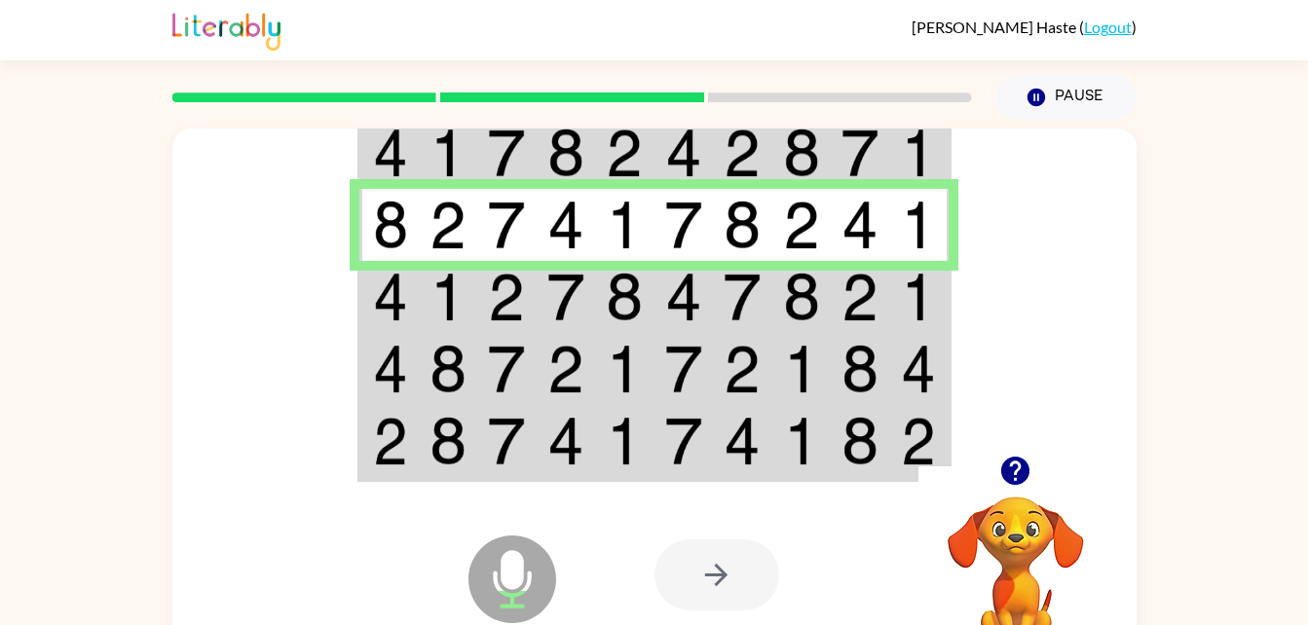
click at [811, 295] on img at bounding box center [801, 297] width 37 height 49
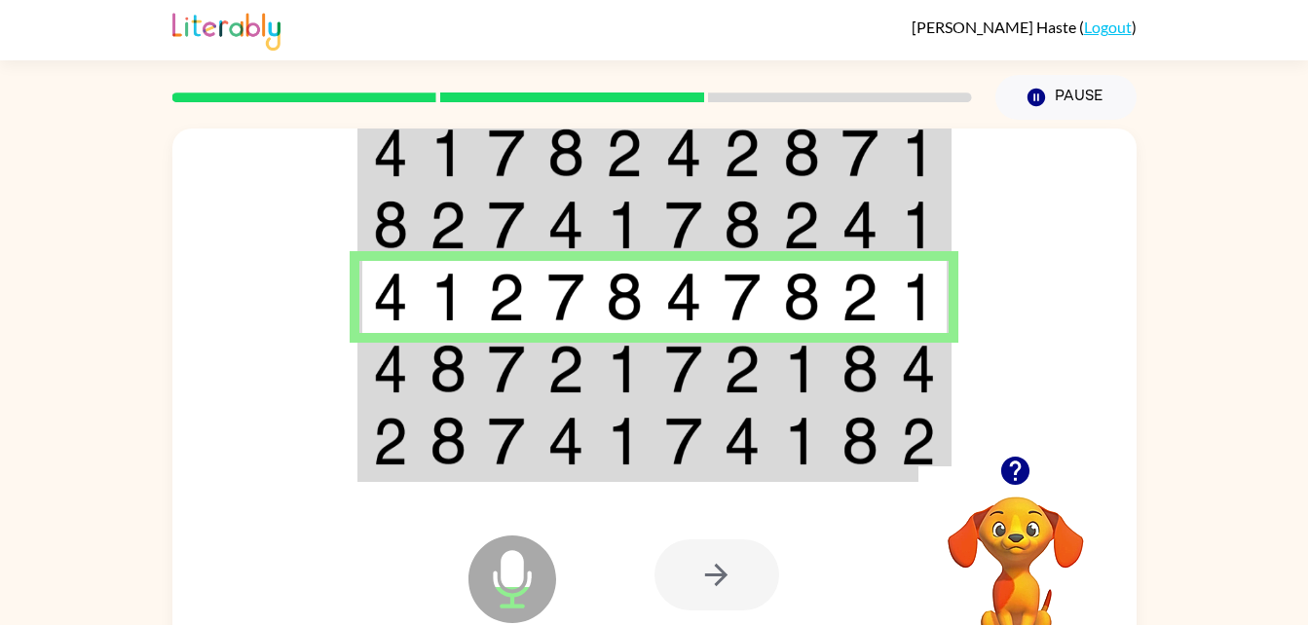
click at [667, 365] on img at bounding box center [683, 369] width 37 height 49
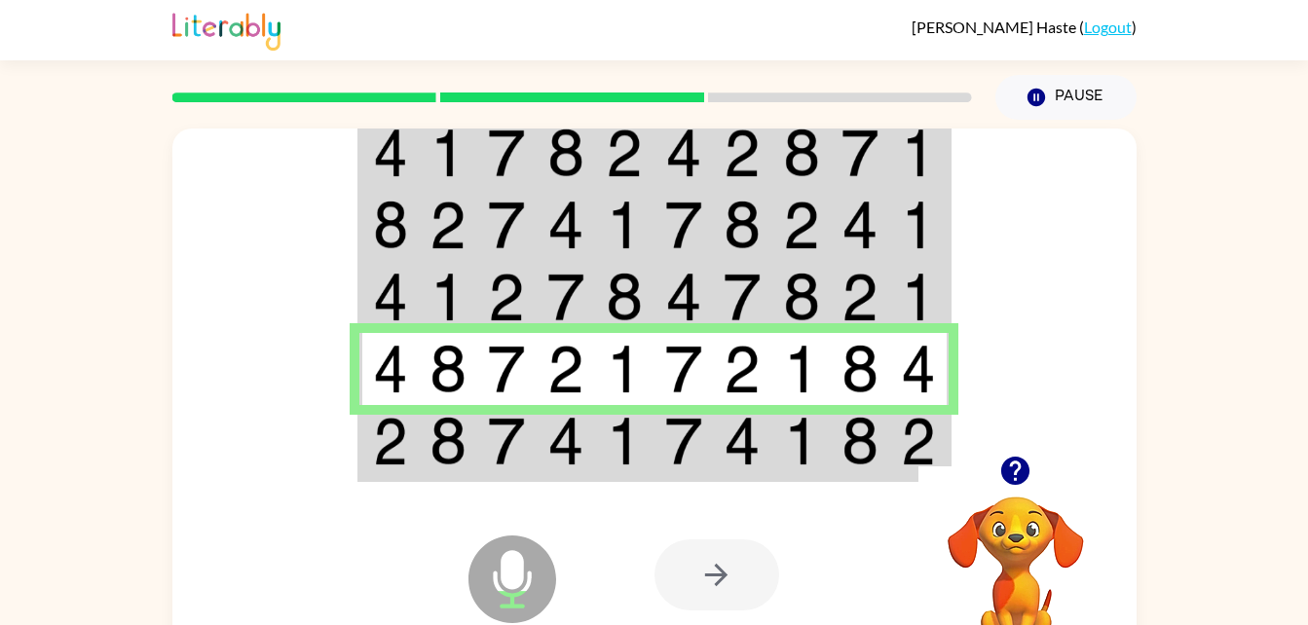
click at [867, 425] on img at bounding box center [859, 441] width 37 height 49
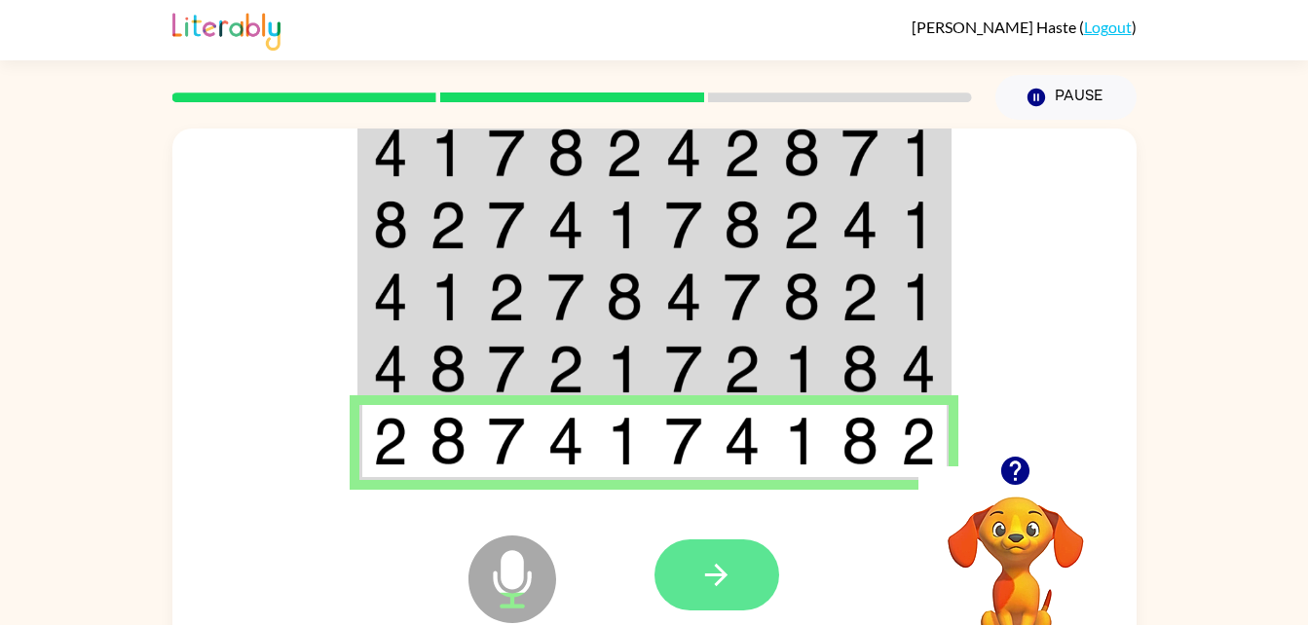
click at [696, 581] on button "button" at bounding box center [716, 575] width 125 height 71
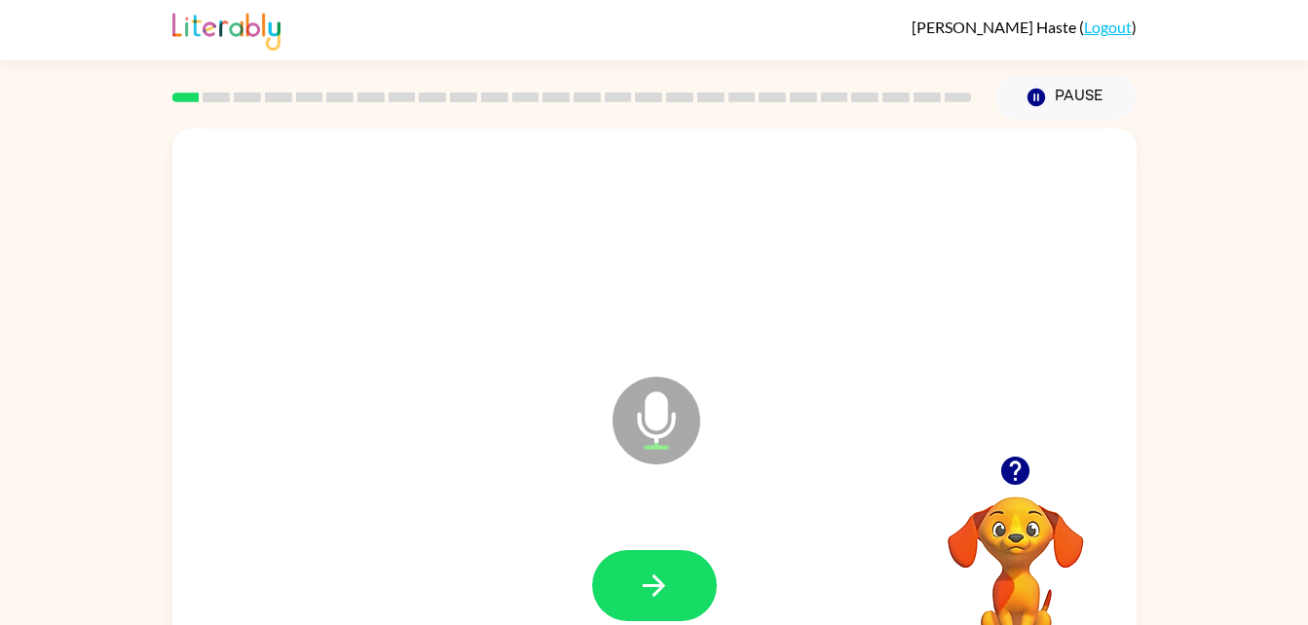
click at [1020, 462] on icon "button" at bounding box center [1015, 471] width 28 height 28
click at [651, 566] on button "button" at bounding box center [654, 585] width 125 height 71
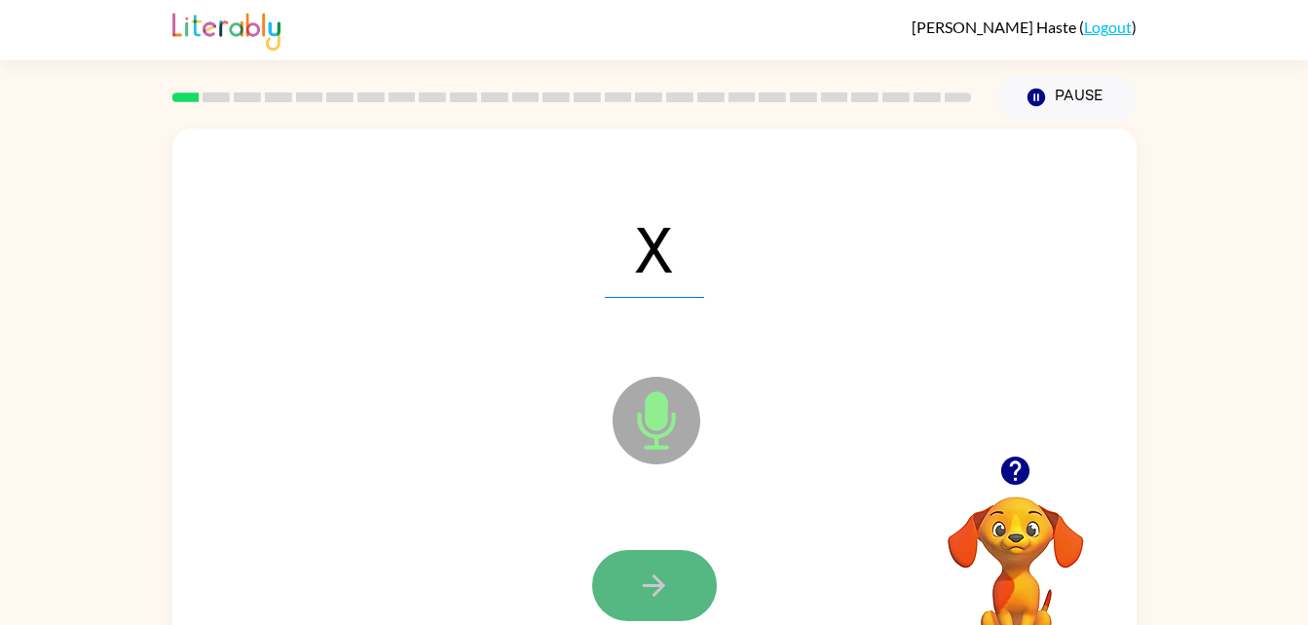
click at [652, 566] on button "button" at bounding box center [654, 585] width 125 height 71
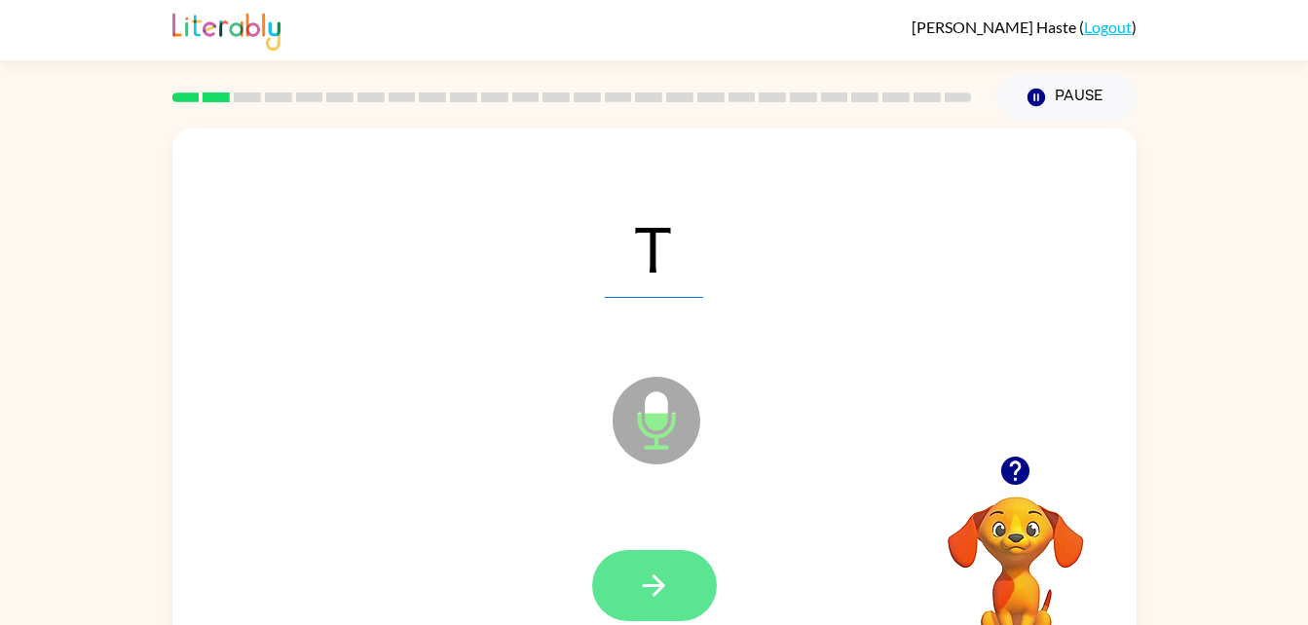
click at [674, 580] on button "button" at bounding box center [654, 585] width 125 height 71
click at [662, 585] on icon "button" at bounding box center [654, 586] width 22 height 22
click at [664, 609] on button "button" at bounding box center [654, 585] width 125 height 71
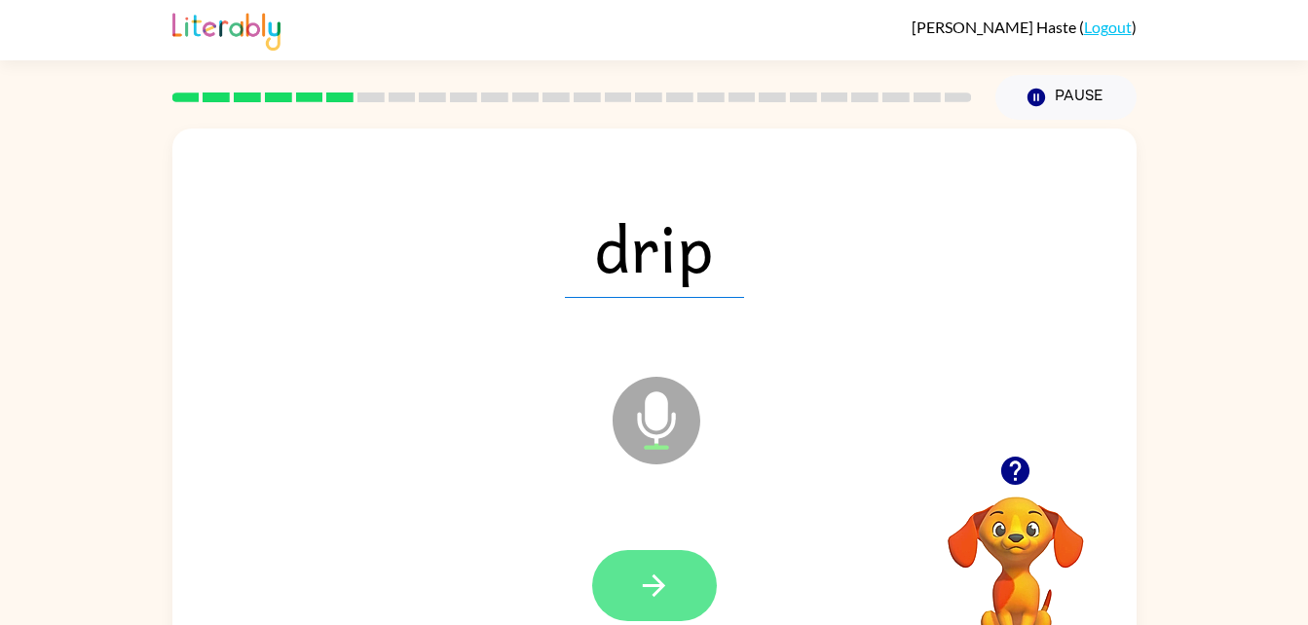
click at [663, 600] on icon "button" at bounding box center [654, 586] width 34 height 34
click at [660, 579] on icon "button" at bounding box center [654, 586] width 34 height 34
click at [668, 586] on icon "button" at bounding box center [654, 586] width 34 height 34
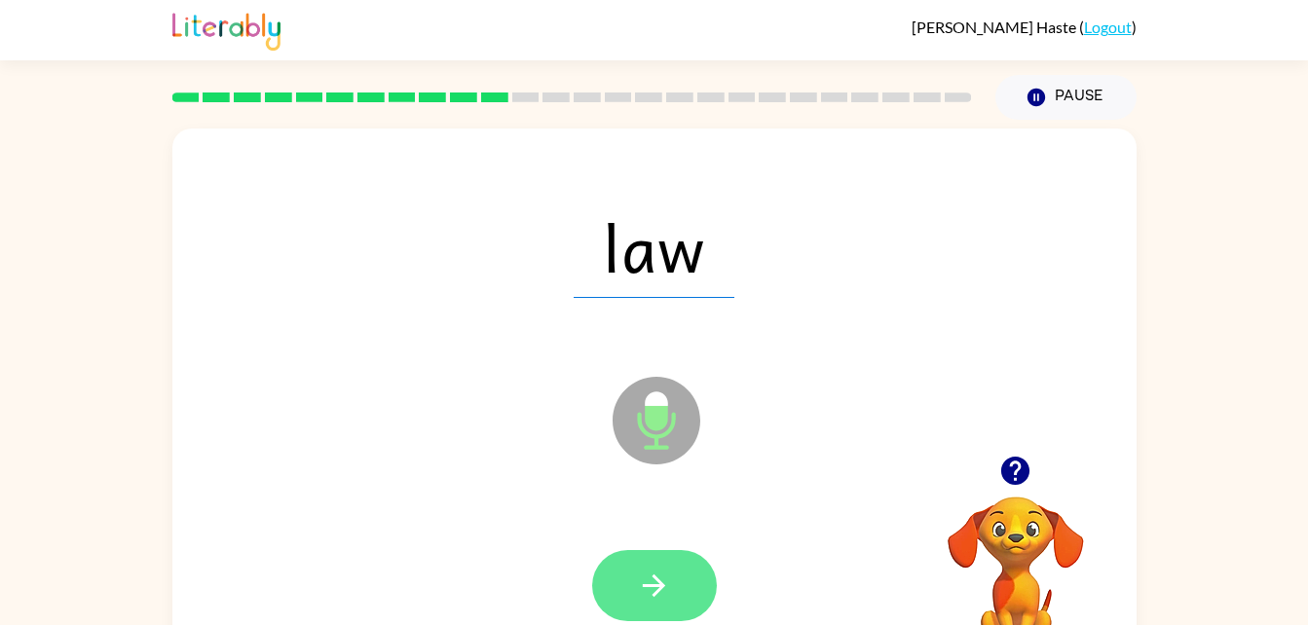
click at [626, 610] on button "button" at bounding box center [654, 585] width 125 height 71
click at [646, 599] on icon "button" at bounding box center [654, 586] width 34 height 34
click at [654, 610] on button "button" at bounding box center [654, 585] width 125 height 71
click at [648, 616] on button "button" at bounding box center [654, 585] width 125 height 71
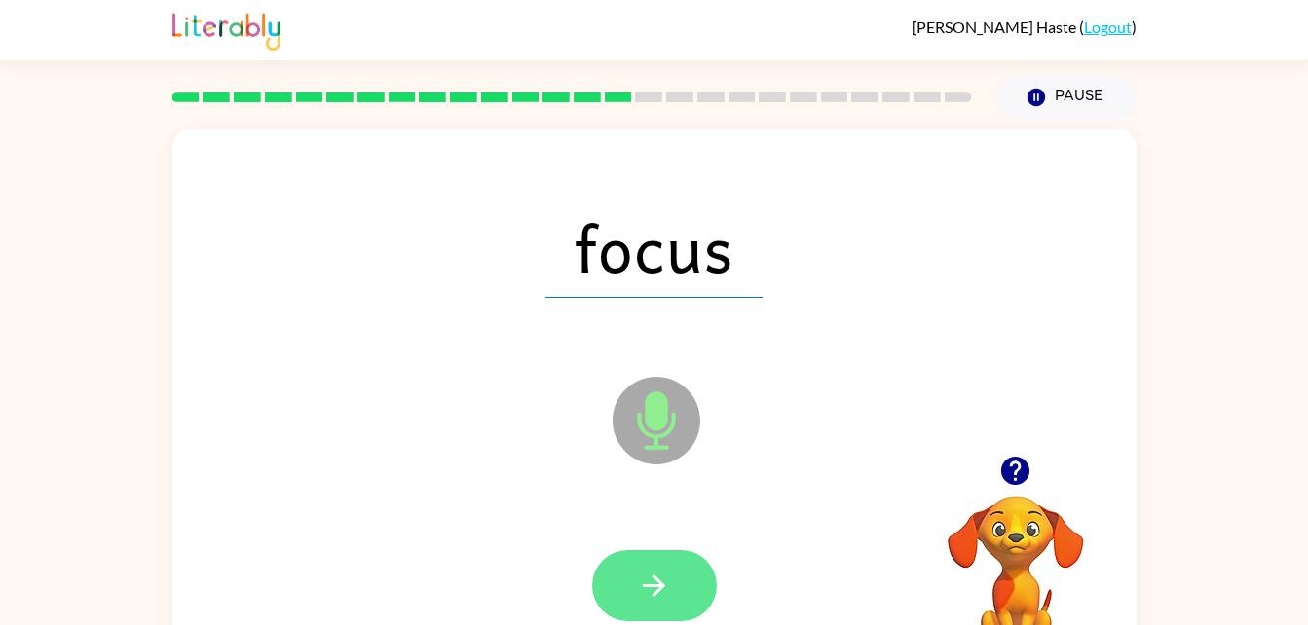
click at [649, 580] on icon "button" at bounding box center [654, 586] width 34 height 34
click at [644, 593] on icon "button" at bounding box center [654, 586] width 34 height 34
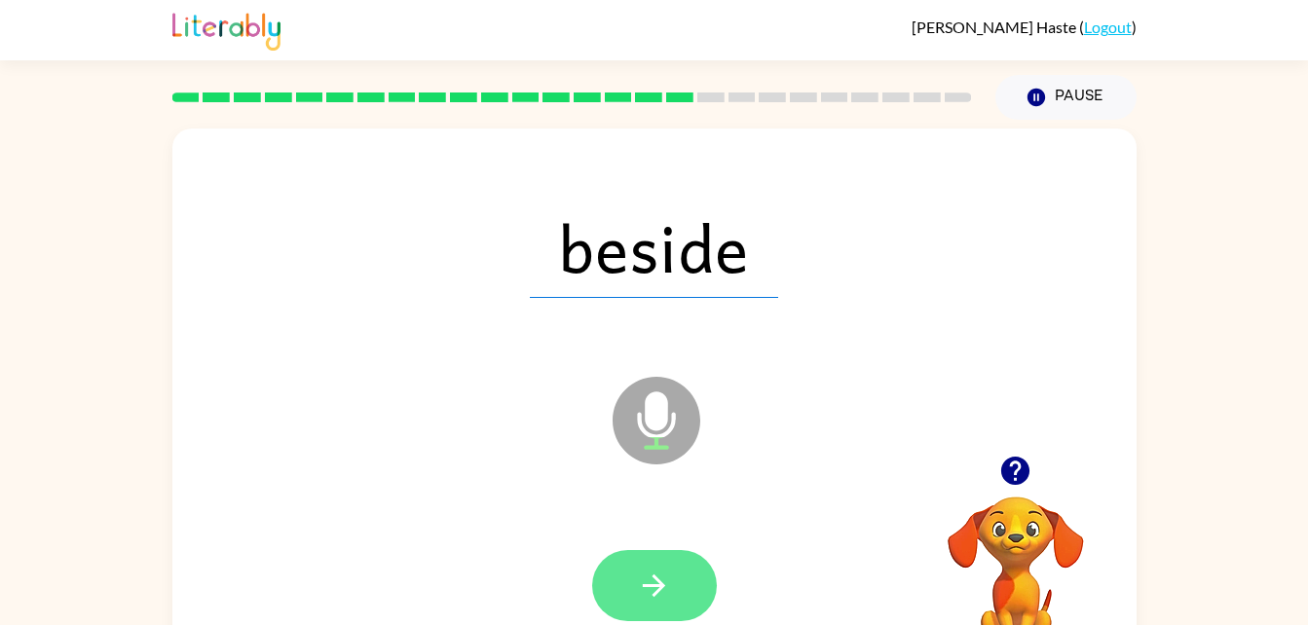
click at [664, 611] on button "button" at bounding box center [654, 585] width 125 height 71
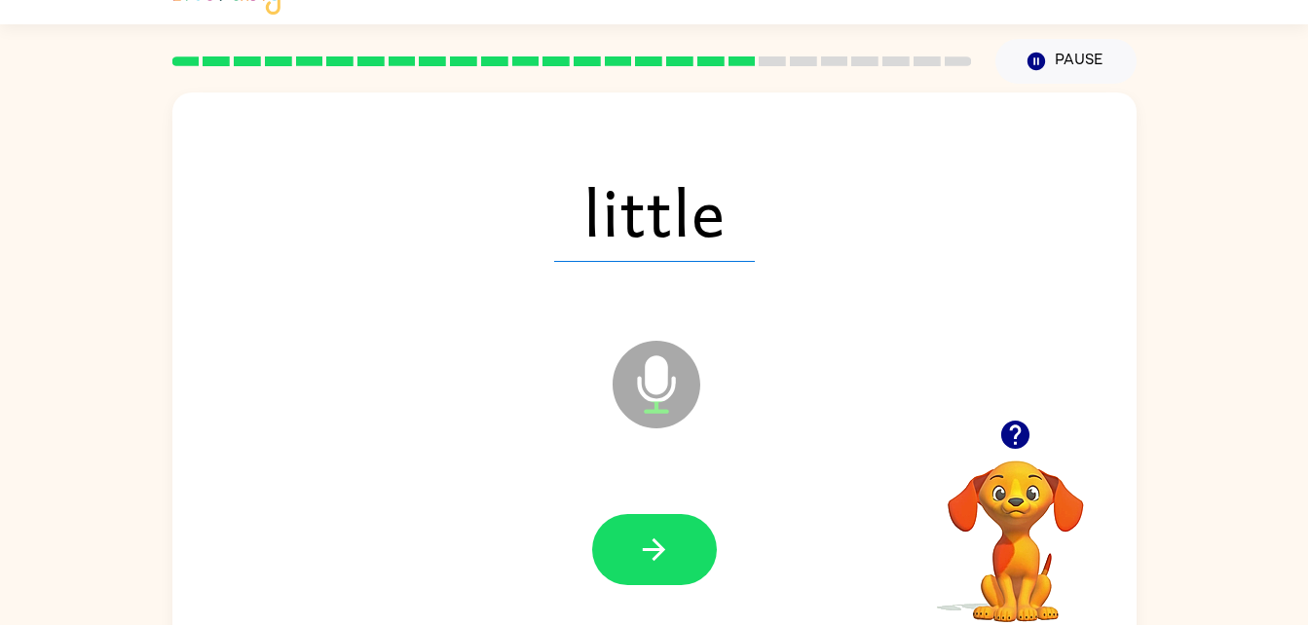
scroll to position [56, 0]
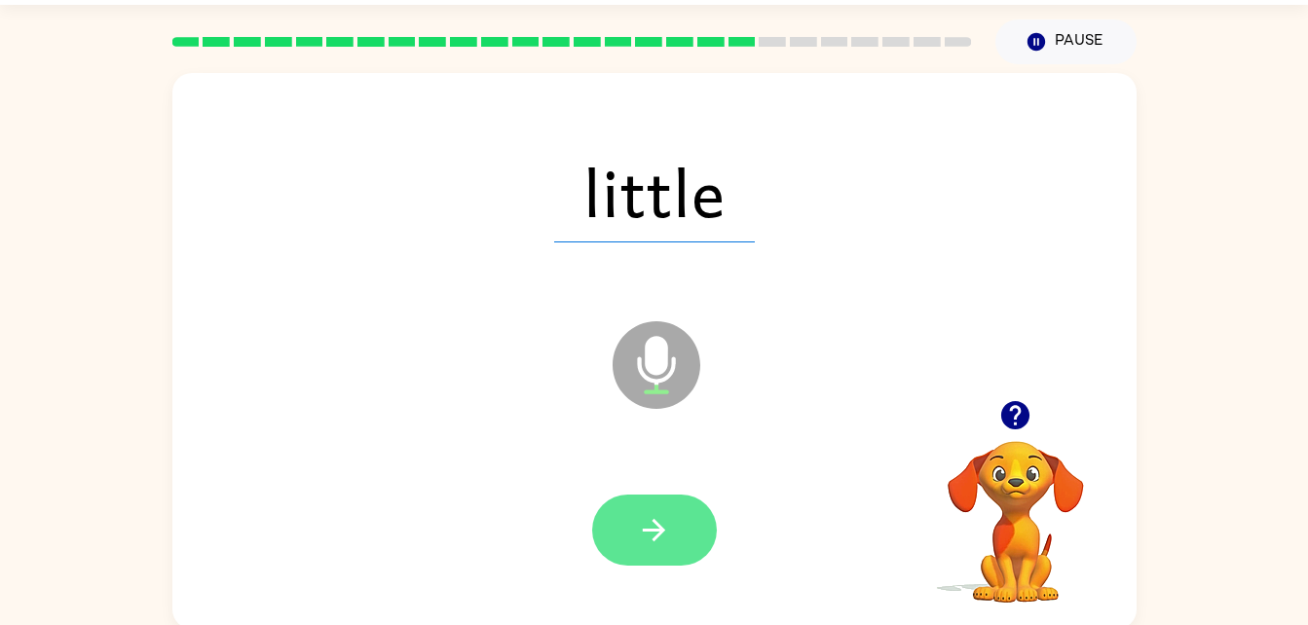
click at [682, 514] on button "button" at bounding box center [654, 530] width 125 height 71
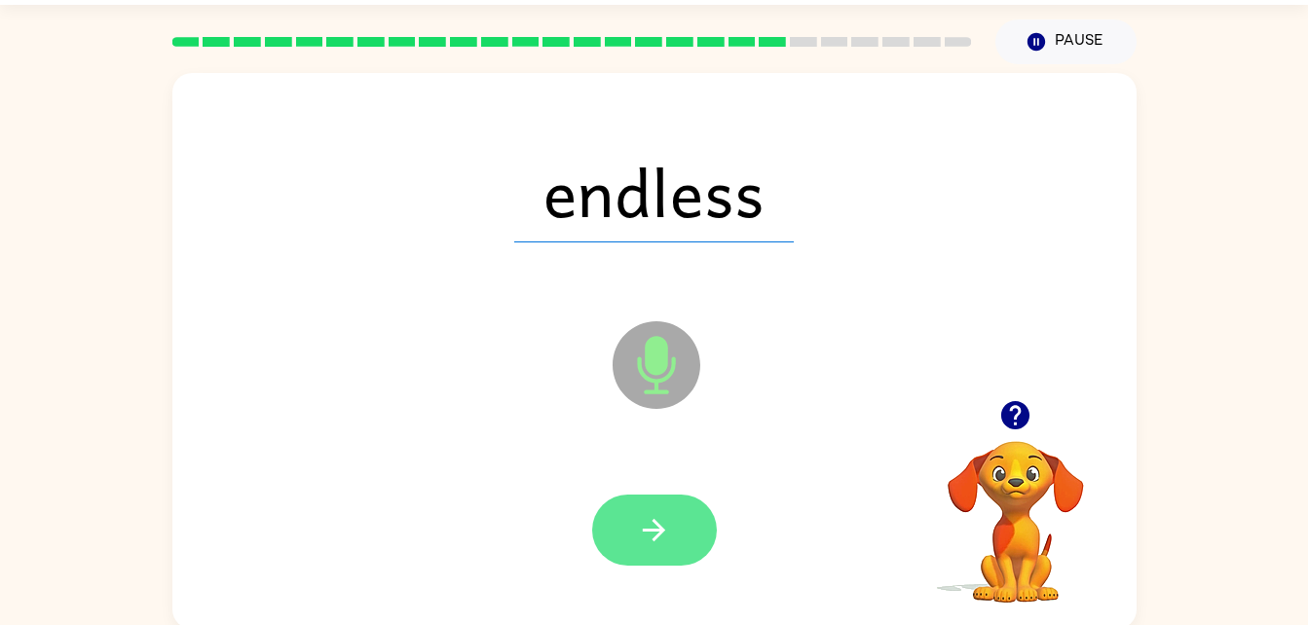
click at [669, 517] on icon "button" at bounding box center [654, 530] width 34 height 34
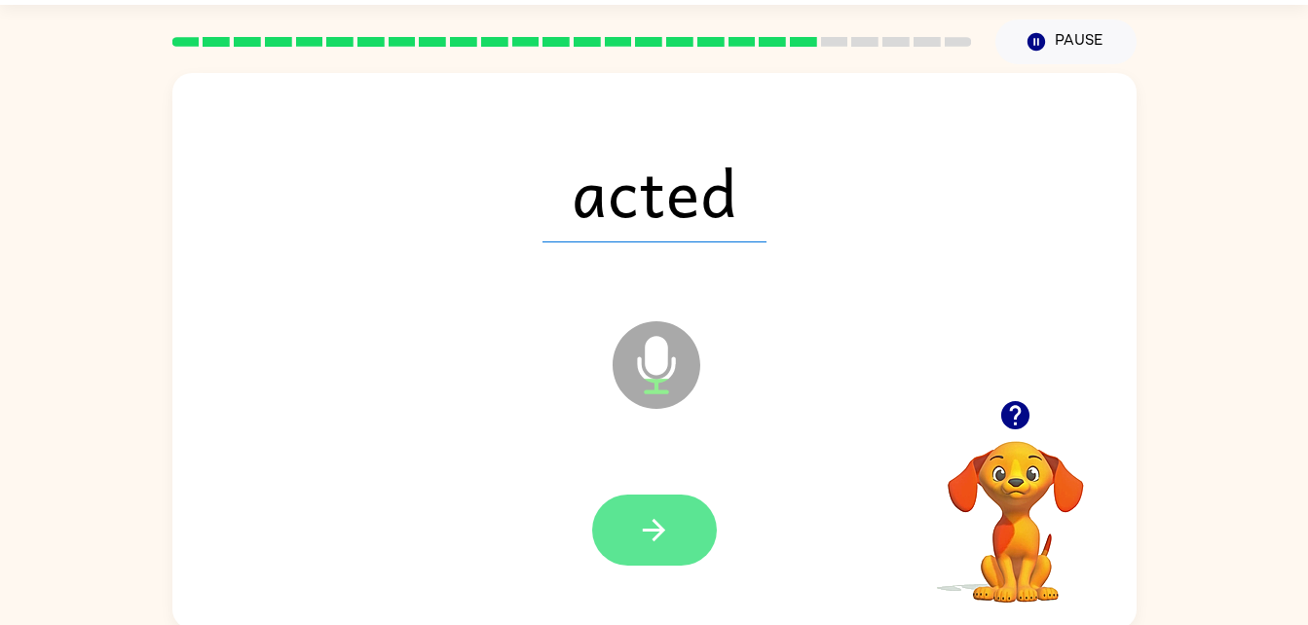
click at [678, 523] on button "button" at bounding box center [654, 530] width 125 height 71
click at [595, 536] on button "button" at bounding box center [654, 530] width 125 height 71
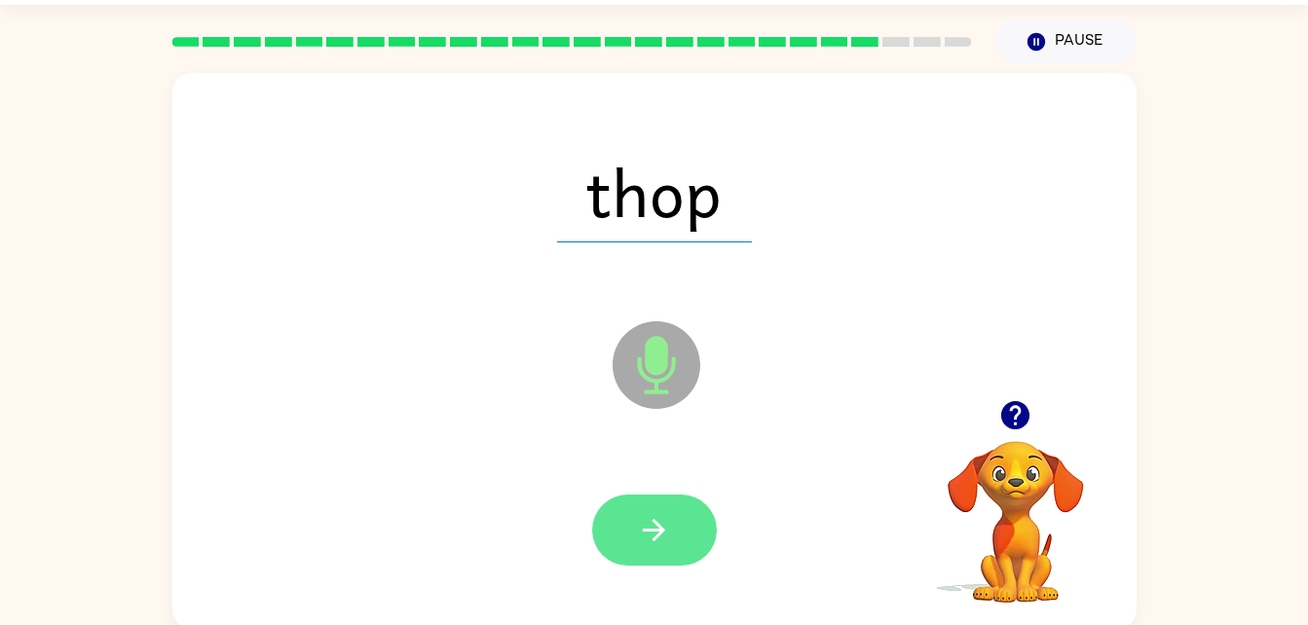
click at [663, 527] on icon "button" at bounding box center [654, 530] width 34 height 34
click at [659, 548] on button "button" at bounding box center [654, 530] width 125 height 71
click at [664, 542] on icon "button" at bounding box center [654, 530] width 34 height 34
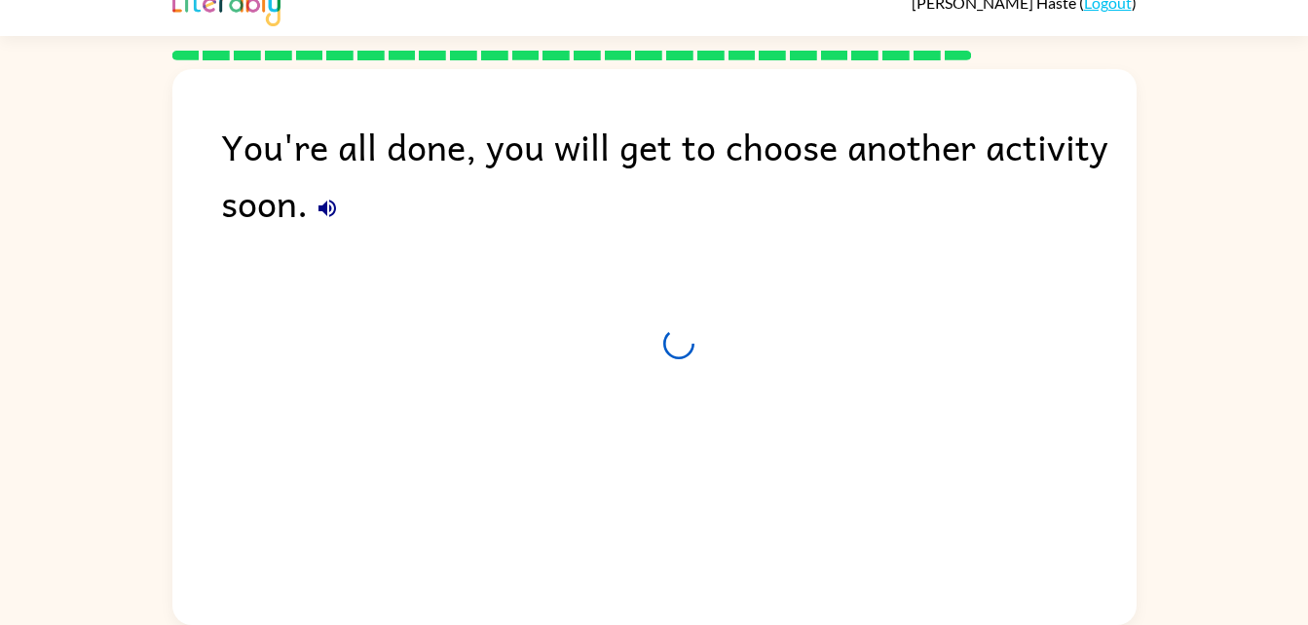
scroll to position [24, 0]
